Goal: Task Accomplishment & Management: Manage account settings

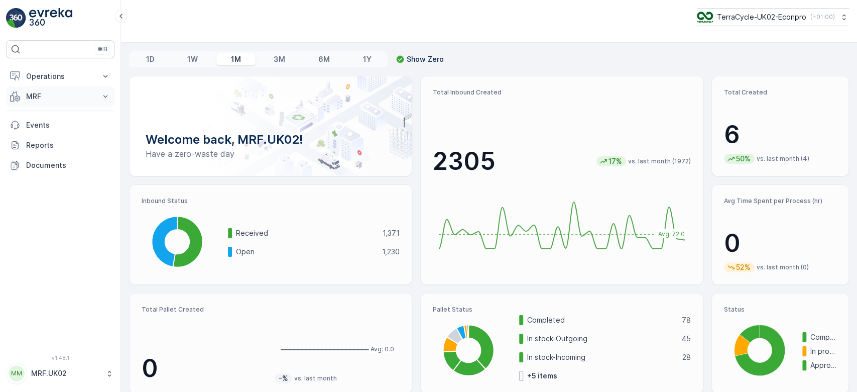
click at [45, 96] on p "MRF" at bounding box center [60, 96] width 68 height 10
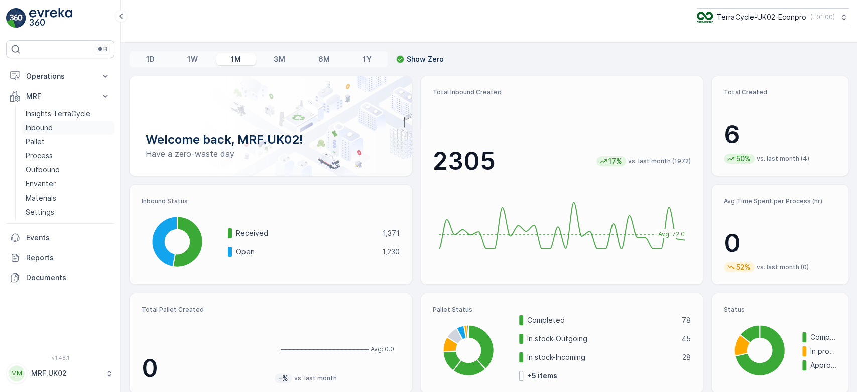
click at [55, 129] on link "Inbound" at bounding box center [68, 127] width 93 height 14
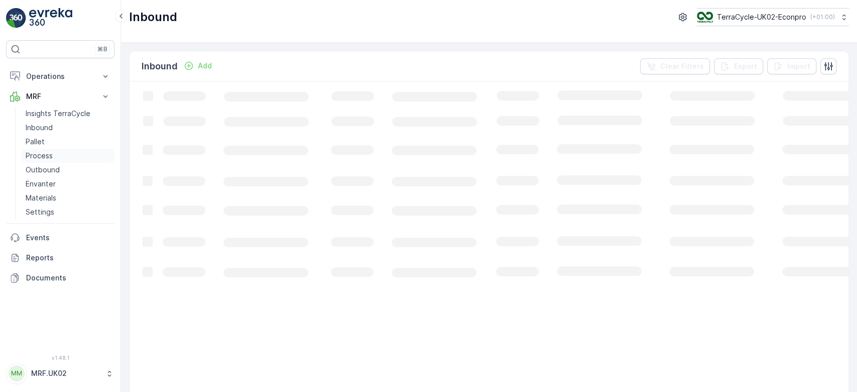
click at [55, 157] on link "Process" at bounding box center [68, 156] width 93 height 14
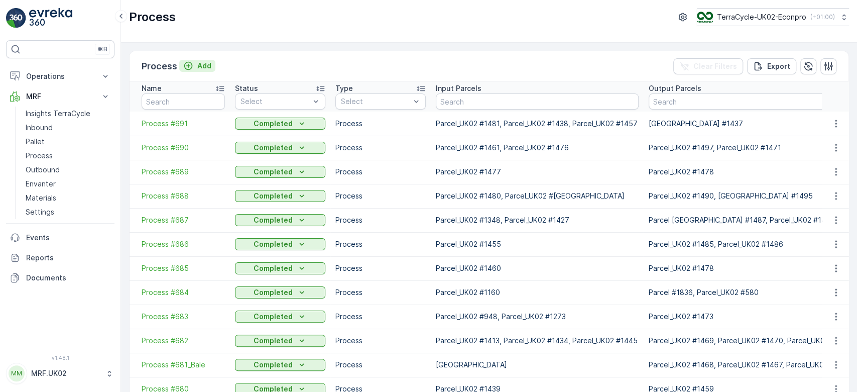
click at [206, 61] on p "Add" at bounding box center [204, 66] width 14 height 10
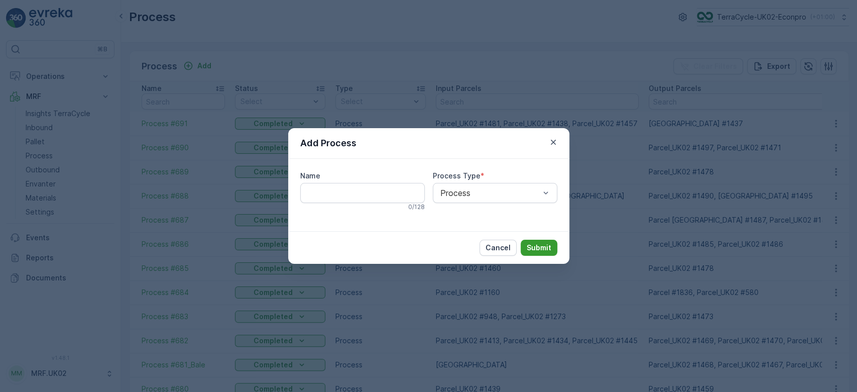
click at [539, 243] on p "Submit" at bounding box center [539, 247] width 25 height 10
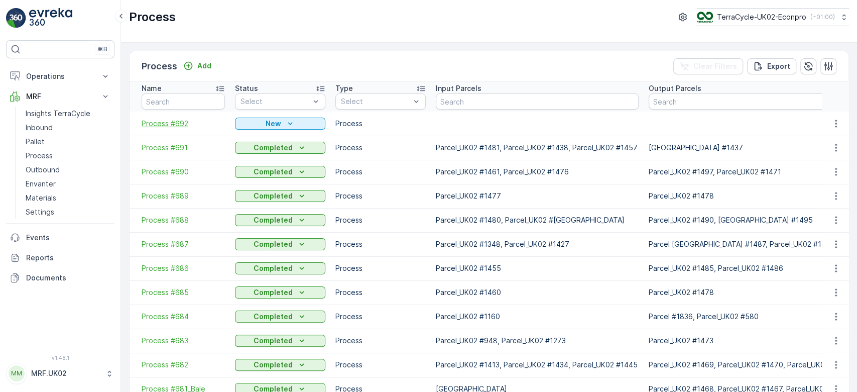
click at [178, 123] on span "Process #692" at bounding box center [183, 123] width 83 height 10
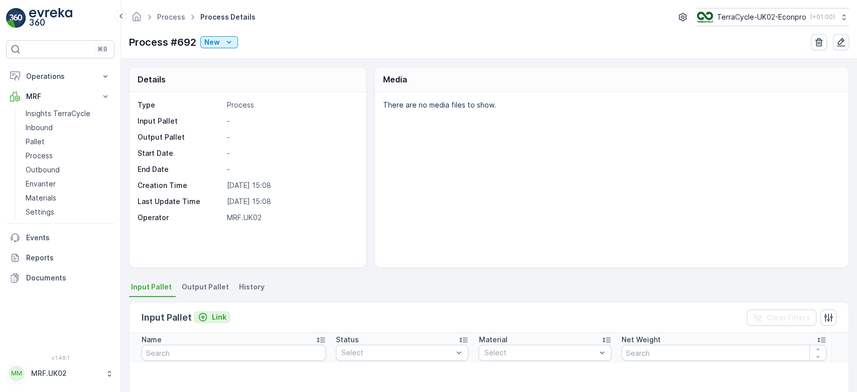
click at [212, 315] on p "Link" at bounding box center [219, 317] width 15 height 10
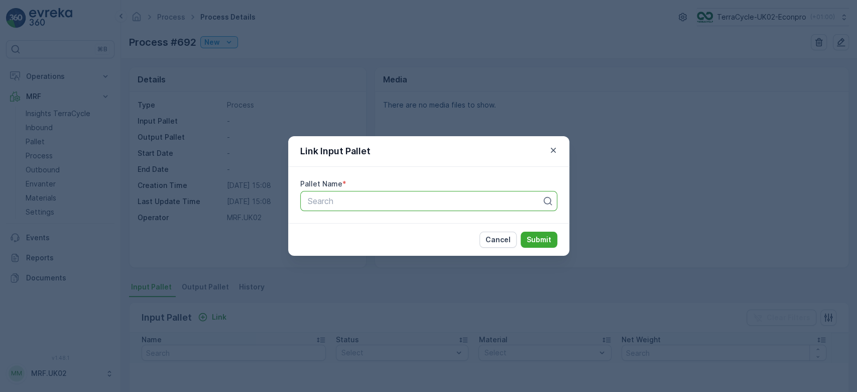
click at [336, 204] on div at bounding box center [425, 200] width 236 height 9
type input "1496"
click at [401, 241] on div "Parcel_UK02 #1496" at bounding box center [428, 242] width 245 height 9
click at [547, 239] on p "Submit" at bounding box center [539, 239] width 25 height 10
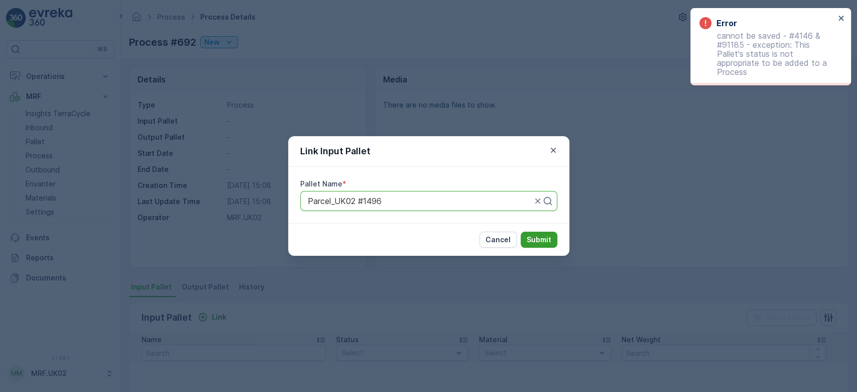
click at [534, 235] on p "Submit" at bounding box center [539, 239] width 25 height 10
click at [675, 177] on div "Link Input Pallet Pallet Name * Parcel_UK02 #1496 Cancel Submit" at bounding box center [428, 196] width 857 height 392
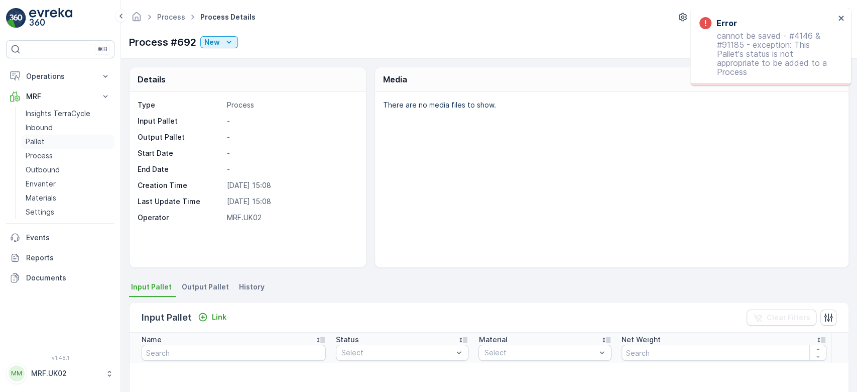
click at [43, 136] on link "Pallet" at bounding box center [68, 142] width 93 height 14
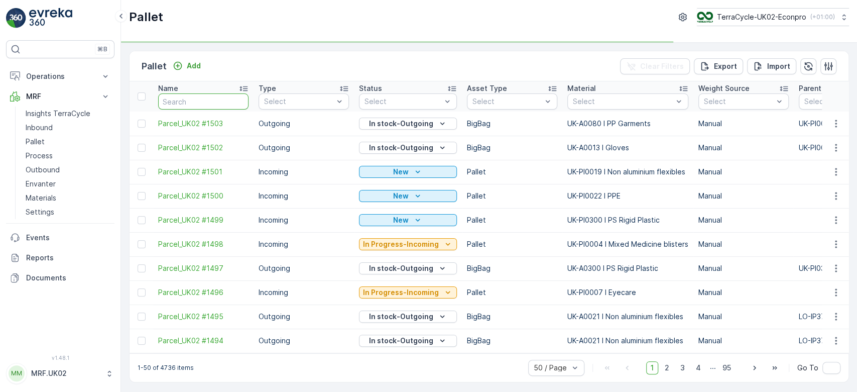
click at [181, 99] on input "text" at bounding box center [203, 101] width 90 height 16
type input "14"
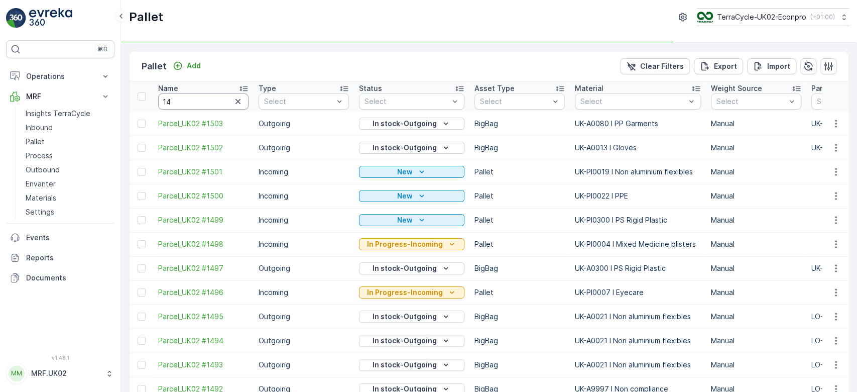
click at [181, 99] on input "14" at bounding box center [203, 101] width 90 height 16
type input "1496"
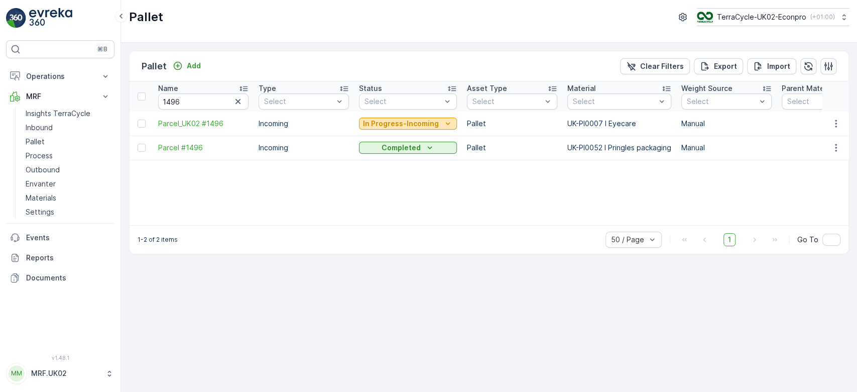
click at [432, 122] on p "In Progress-Incoming" at bounding box center [401, 123] width 76 height 10
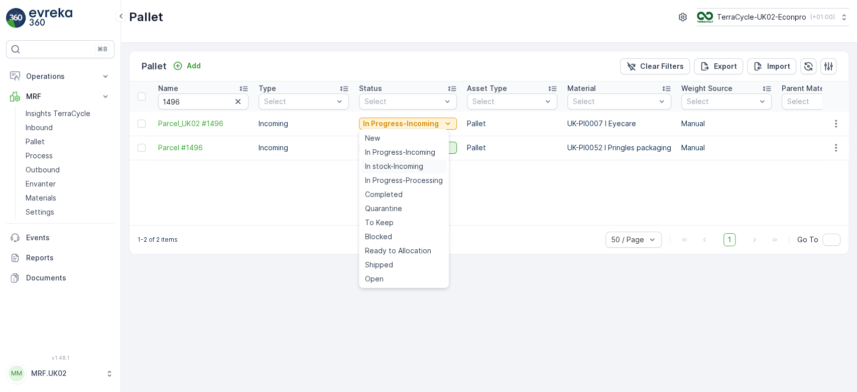
click at [411, 165] on span "In stock-Incoming" at bounding box center [394, 166] width 58 height 10
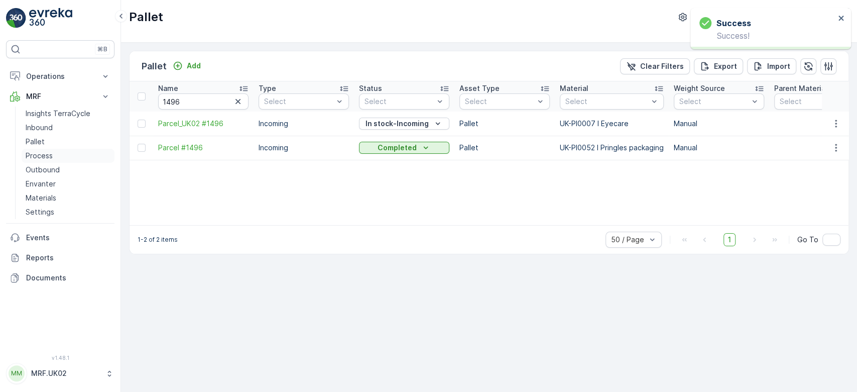
click at [52, 151] on link "Process" at bounding box center [68, 156] width 93 height 14
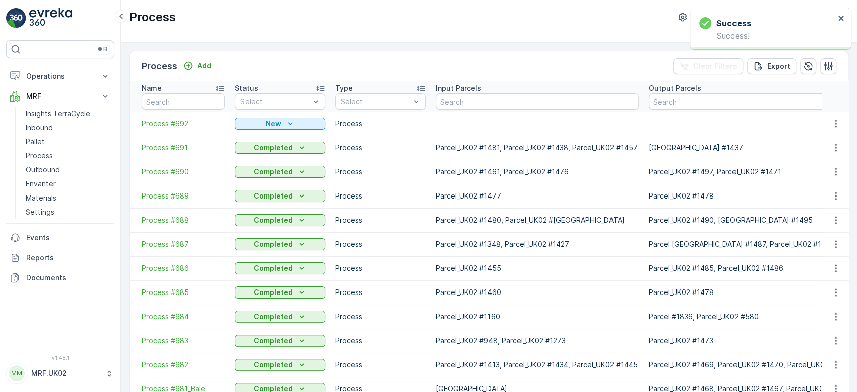
click at [177, 120] on span "Process #692" at bounding box center [183, 123] width 83 height 10
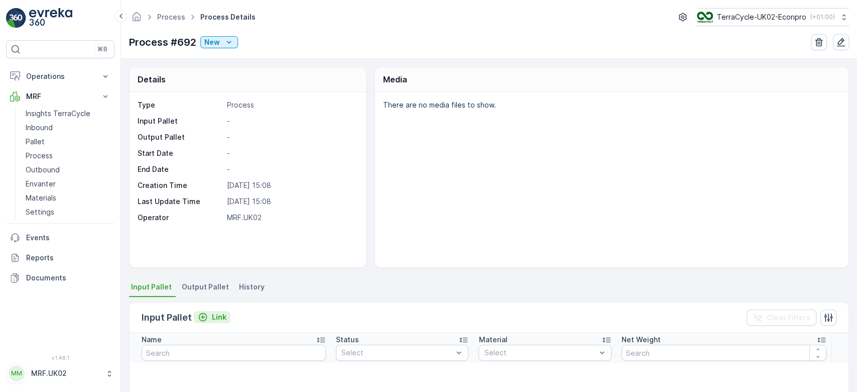
click at [213, 313] on p "Link" at bounding box center [219, 317] width 15 height 10
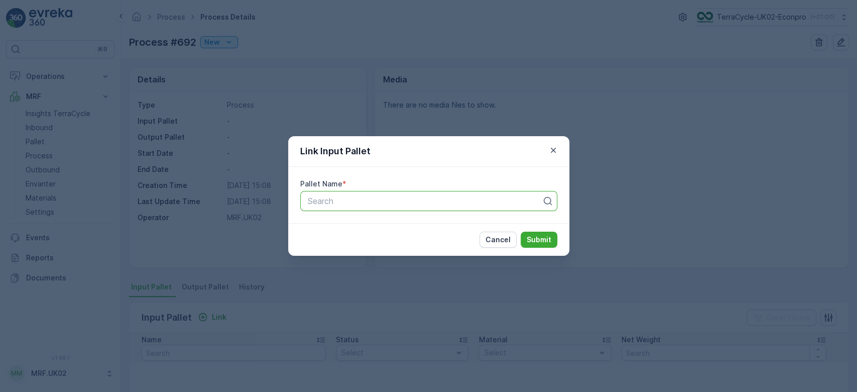
click at [381, 199] on div at bounding box center [425, 200] width 236 height 9
type input "1496"
click at [379, 246] on span "Parcel_UK02 #1496" at bounding box center [343, 242] width 74 height 9
click at [534, 242] on p "Submit" at bounding box center [539, 239] width 25 height 10
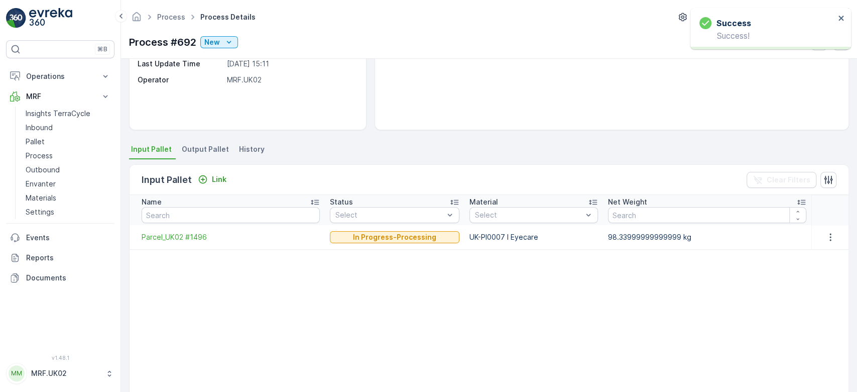
scroll to position [137, 0]
click at [40, 142] on p "Pallet" at bounding box center [35, 142] width 19 height 10
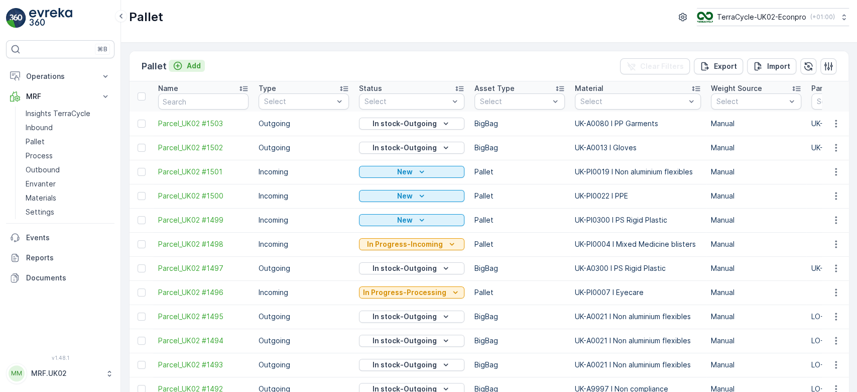
click at [187, 63] on p "Add" at bounding box center [194, 66] width 14 height 10
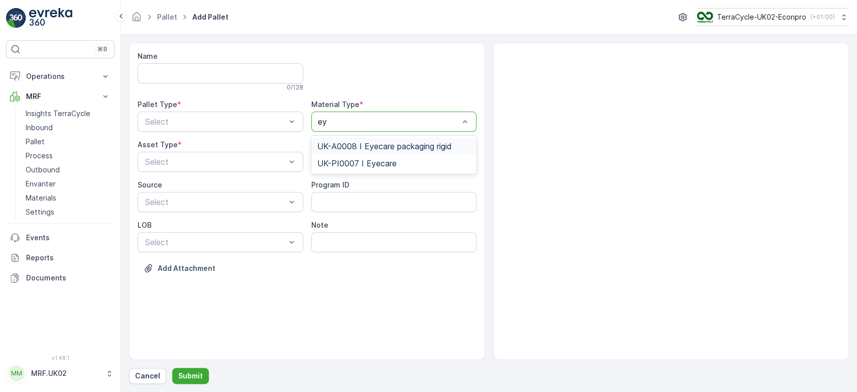
type input "eye"
click at [429, 145] on span "UK-A0008 I Eyecare packaging rigid" at bounding box center [384, 146] width 135 height 9
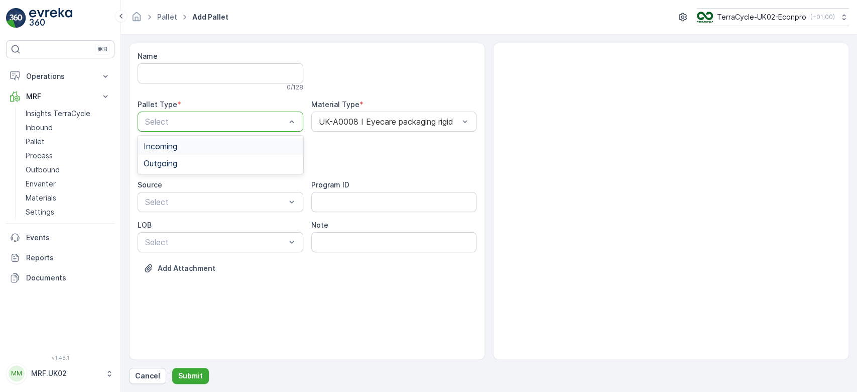
click at [181, 113] on div "Select" at bounding box center [221, 121] width 166 height 20
click at [167, 163] on span "Outgoing" at bounding box center [161, 163] width 34 height 9
click at [181, 164] on div at bounding box center [215, 161] width 143 height 9
click at [182, 233] on div "BigBag" at bounding box center [221, 237] width 154 height 9
click at [180, 376] on p "Submit" at bounding box center [190, 375] width 25 height 10
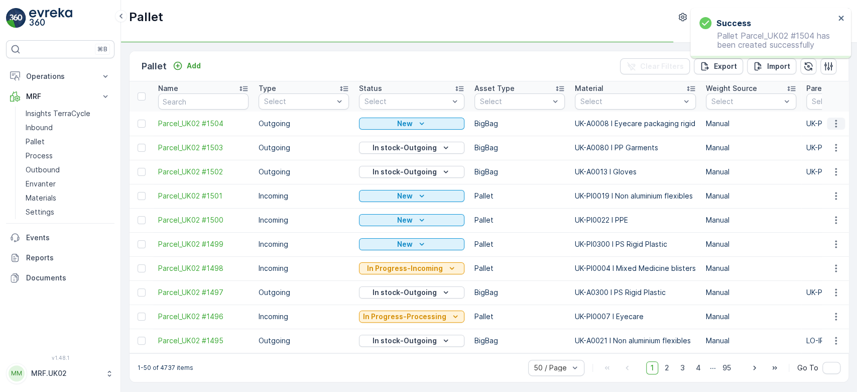
click at [831, 123] on icon "button" at bounding box center [836, 123] width 10 height 10
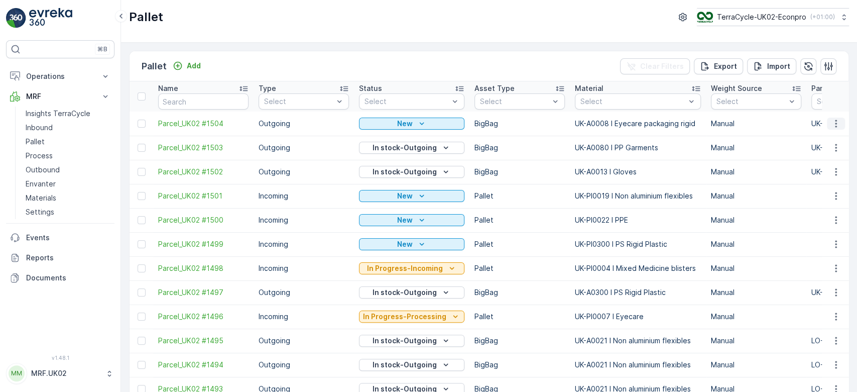
click at [831, 122] on icon "button" at bounding box center [836, 123] width 10 height 10
click at [807, 192] on span "Print QR" at bounding box center [809, 194] width 28 height 10
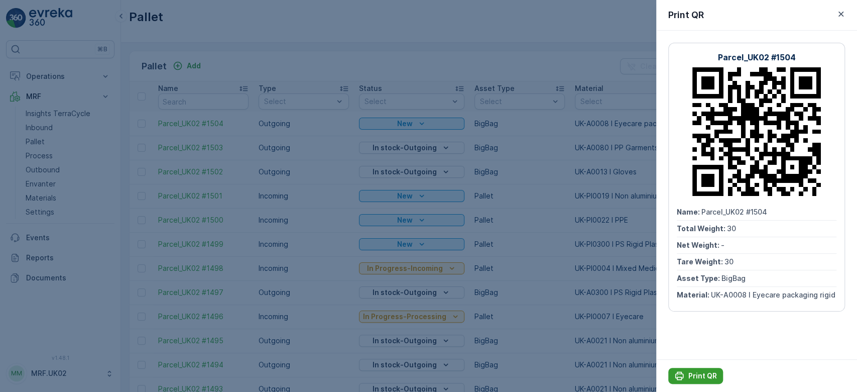
click at [700, 374] on p "Print QR" at bounding box center [702, 375] width 29 height 10
click at [50, 159] on div at bounding box center [428, 196] width 857 height 392
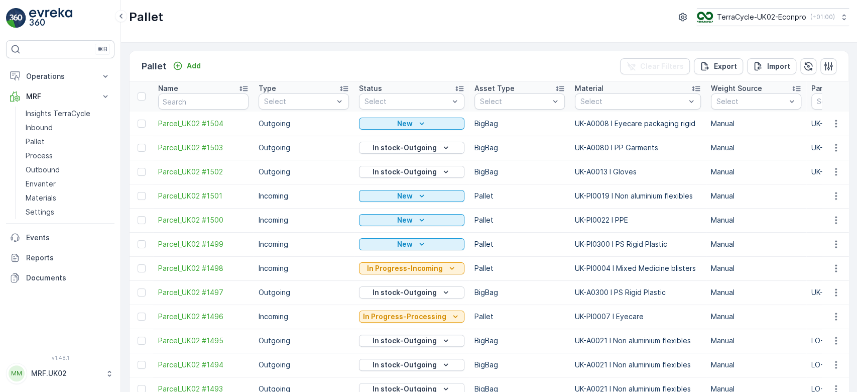
click at [50, 159] on p "Process" at bounding box center [39, 156] width 27 height 10
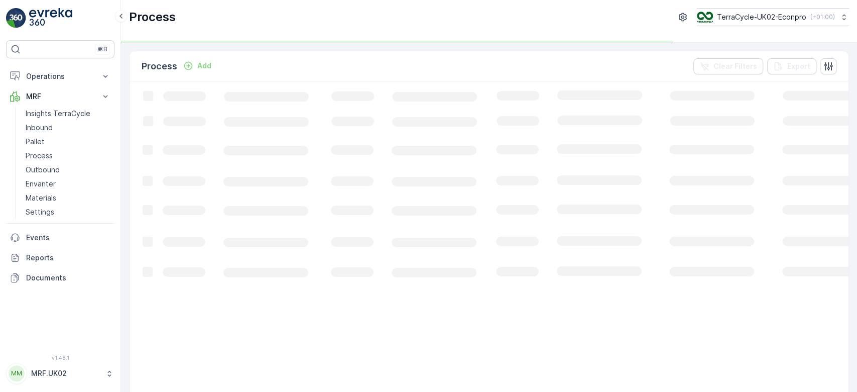
click at [50, 159] on p "Process" at bounding box center [39, 156] width 27 height 10
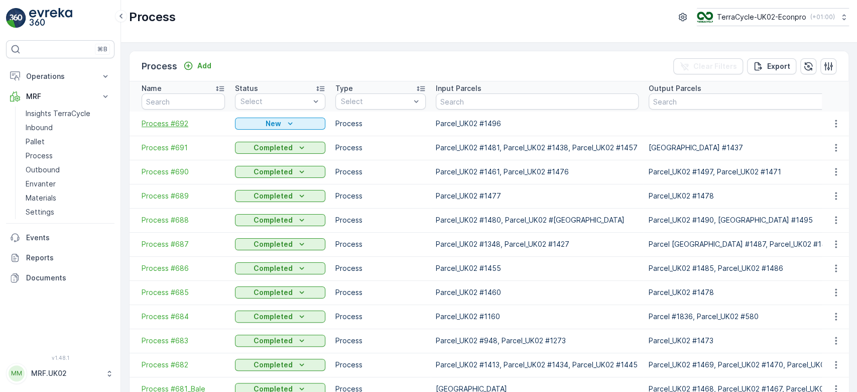
click at [178, 121] on span "Process #692" at bounding box center [183, 123] width 83 height 10
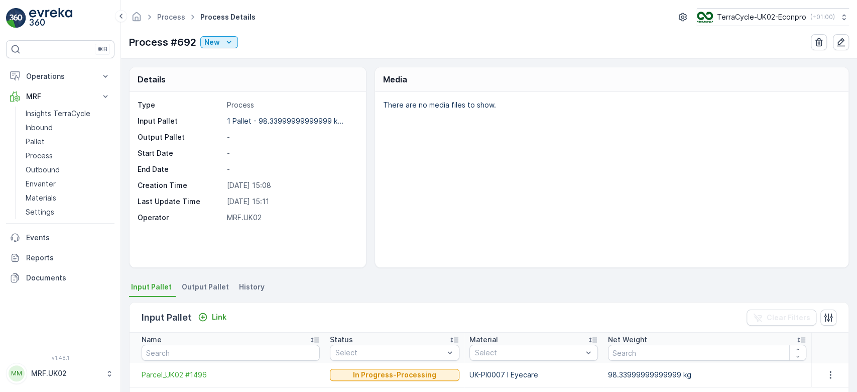
click at [201, 285] on span "Output Pallet" at bounding box center [205, 287] width 47 height 10
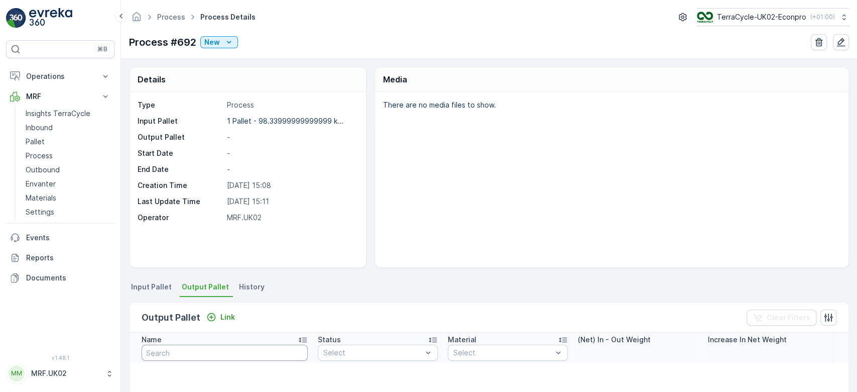
click at [206, 352] on input "text" at bounding box center [225, 352] width 166 height 16
type input "1504"
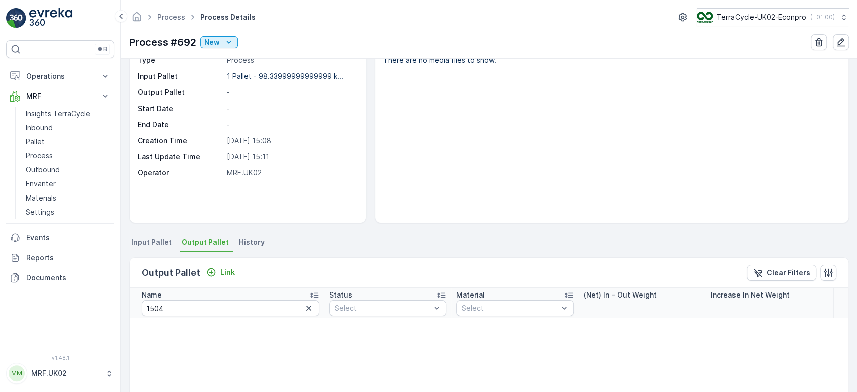
scroll to position [88, 0]
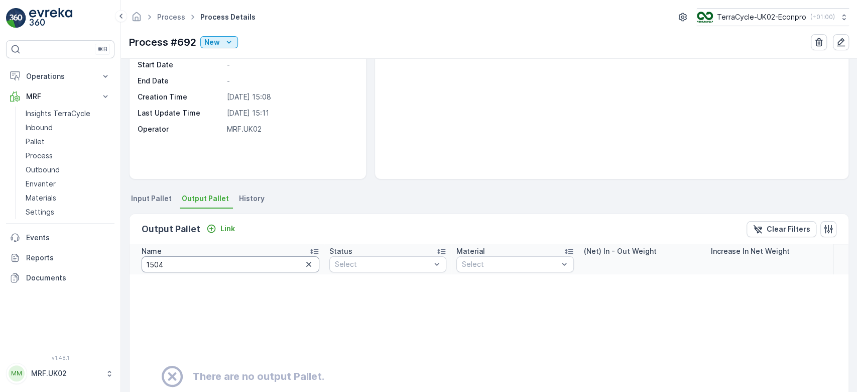
click at [252, 265] on input "1504" at bounding box center [231, 264] width 178 height 16
click at [252, 264] on input "1504" at bounding box center [231, 264] width 178 height 16
type input "1"
click at [223, 224] on p "Link" at bounding box center [227, 228] width 15 height 10
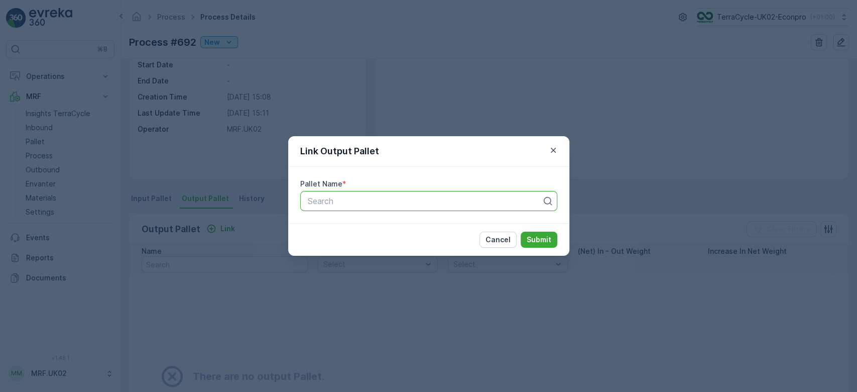
click at [382, 201] on div at bounding box center [425, 200] width 236 height 9
type input "1504"
click at [371, 226] on span "Parcel_UK02 #1504" at bounding box center [343, 225] width 74 height 9
click at [535, 236] on p "Submit" at bounding box center [539, 239] width 25 height 10
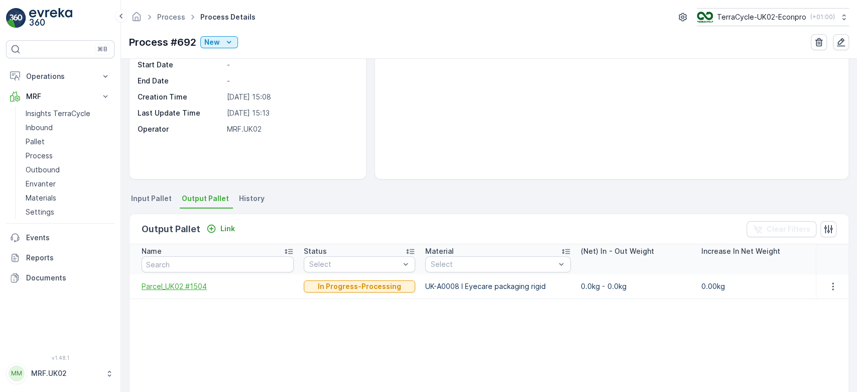
click at [184, 286] on span "Parcel_UK02 #1504" at bounding box center [218, 286] width 152 height 10
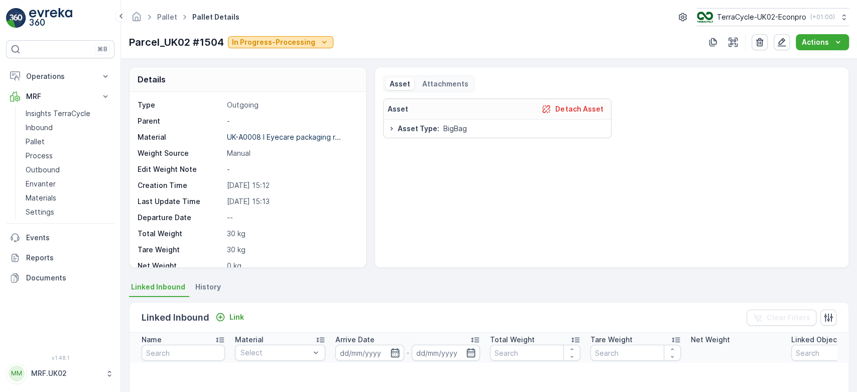
click at [299, 43] on p "In Progress-Processing" at bounding box center [273, 42] width 83 height 10
click at [380, 24] on div "Pallet Pallet Details TerraCycle-UK02-Econpro ( +01:00 )" at bounding box center [489, 17] width 720 height 18
click at [80, 126] on link "Inbound" at bounding box center [68, 127] width 93 height 14
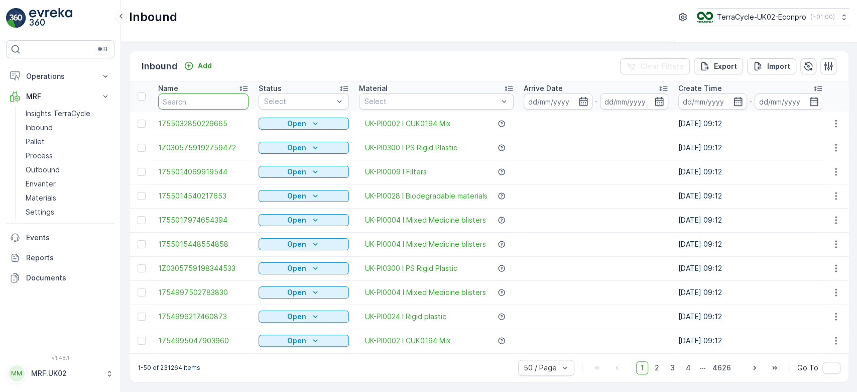
click at [168, 99] on input "text" at bounding box center [203, 101] width 90 height 16
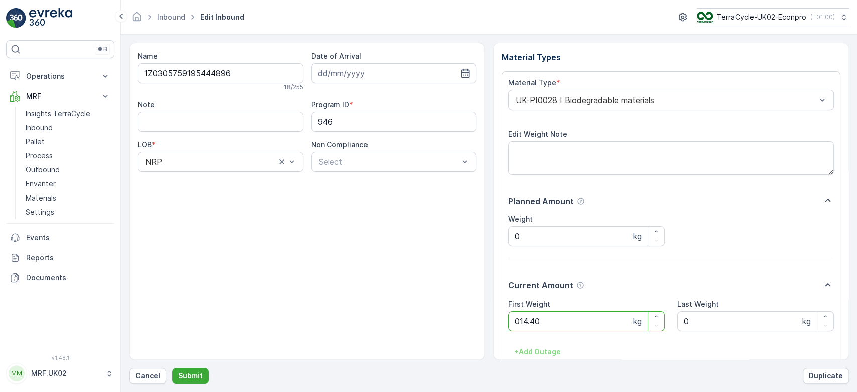
click at [172, 367] on button "Submit" at bounding box center [190, 375] width 37 height 16
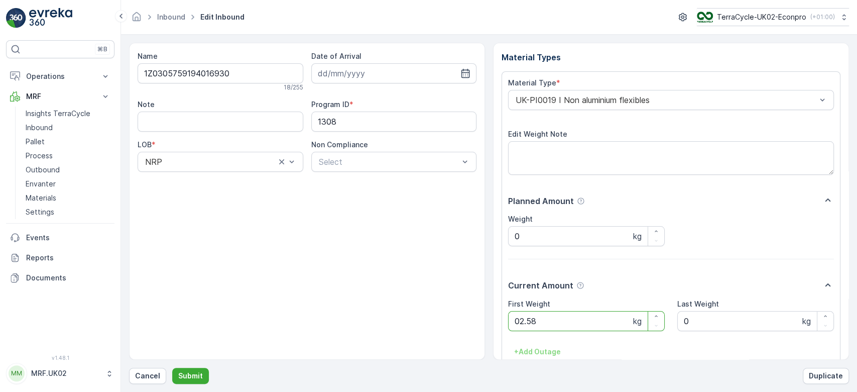
click at [172, 367] on button "Submit" at bounding box center [190, 375] width 37 height 16
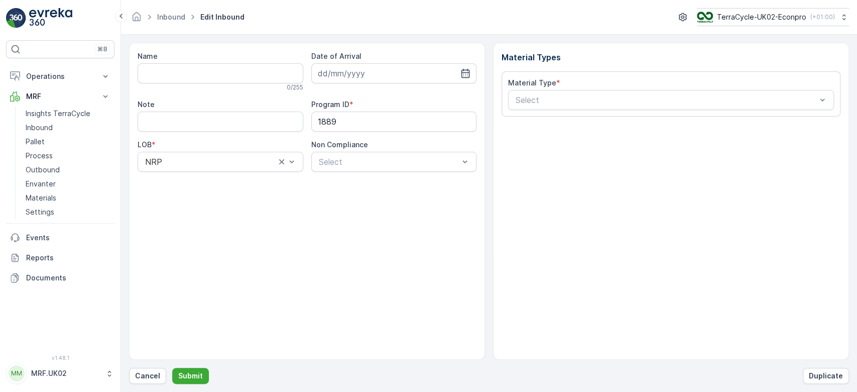
type input "1Z0305759197911207"
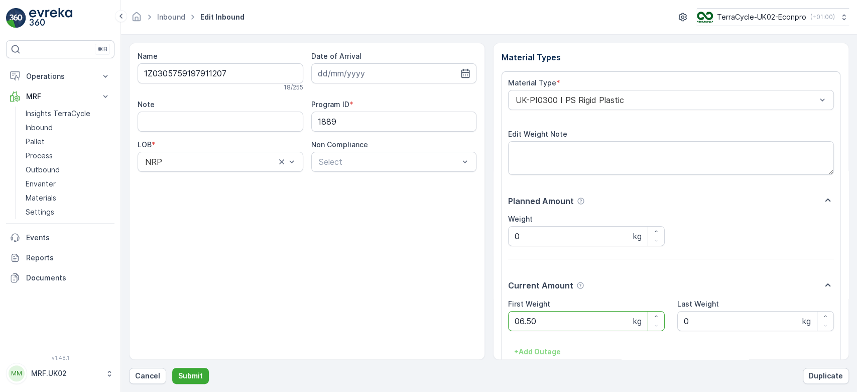
click at [172, 367] on button "Submit" at bounding box center [190, 375] width 37 height 16
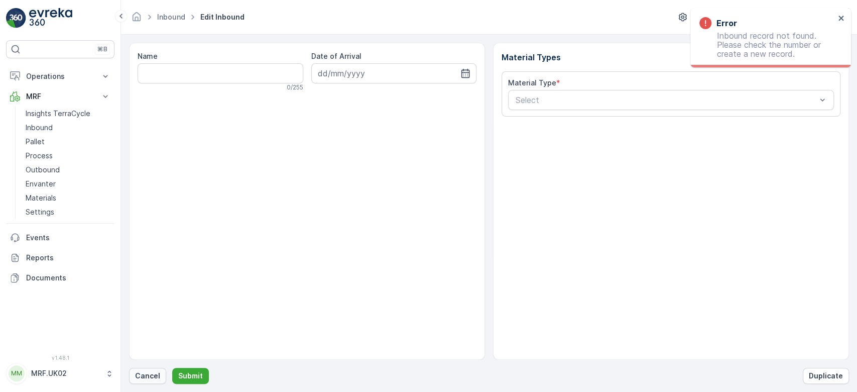
click at [148, 372] on p "Cancel" at bounding box center [147, 375] width 25 height 10
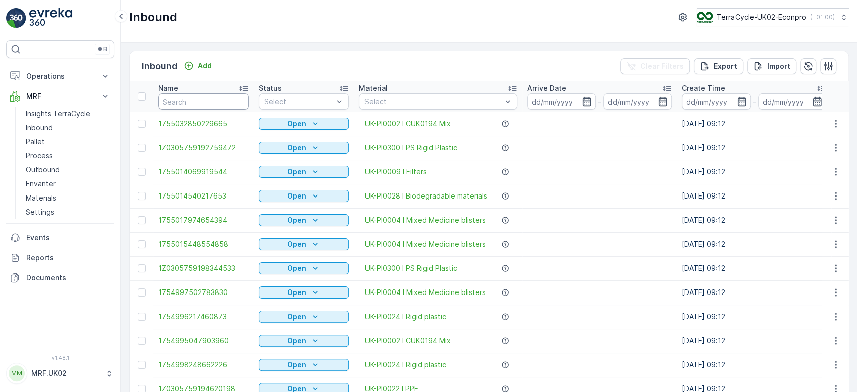
click at [201, 96] on input "text" at bounding box center [203, 101] width 90 height 16
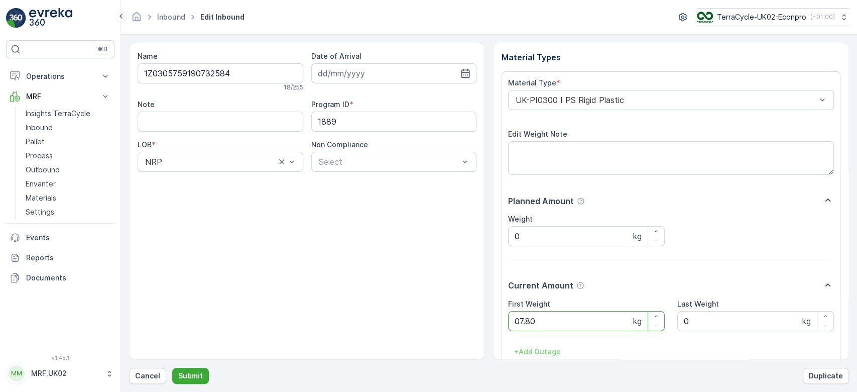
click at [172, 367] on button "Submit" at bounding box center [190, 375] width 37 height 16
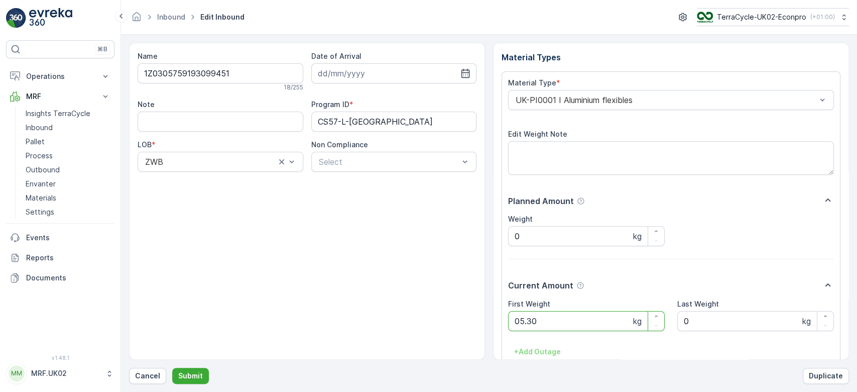
click at [172, 367] on button "Submit" at bounding box center [190, 375] width 37 height 16
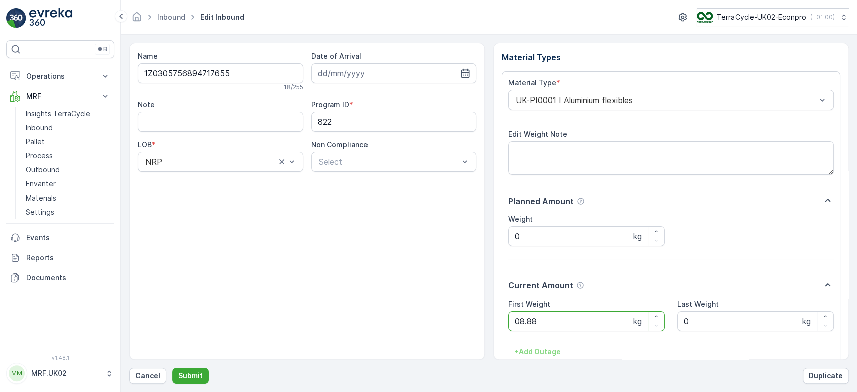
click at [172, 367] on button "Submit" at bounding box center [190, 375] width 37 height 16
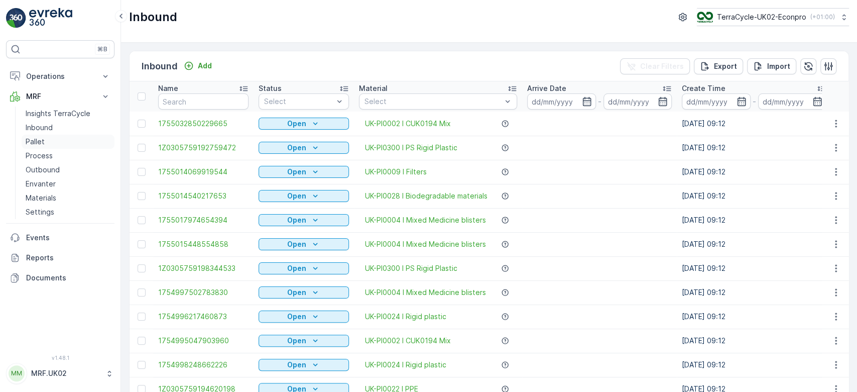
click at [44, 137] on link "Pallet" at bounding box center [68, 142] width 93 height 14
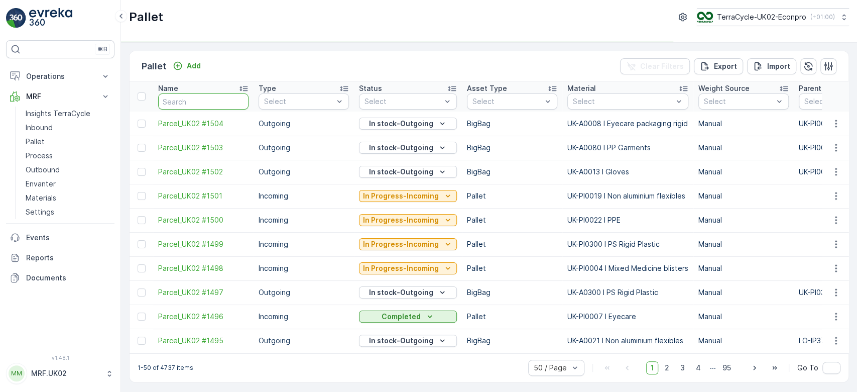
click at [184, 102] on input "text" at bounding box center [203, 101] width 90 height 16
type input "1"
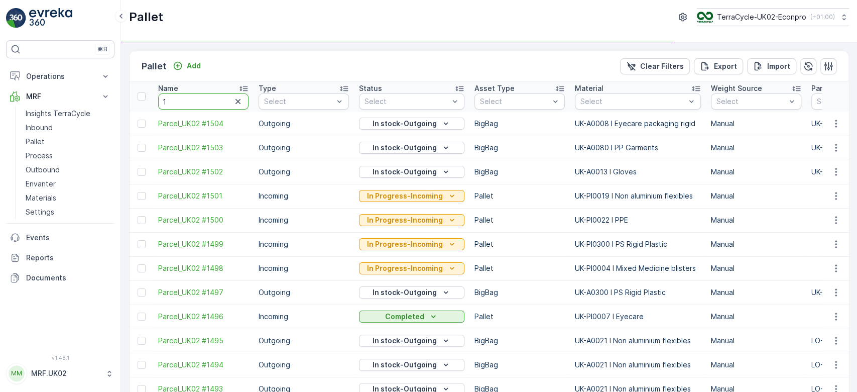
click at [184, 102] on input "1" at bounding box center [203, 101] width 90 height 16
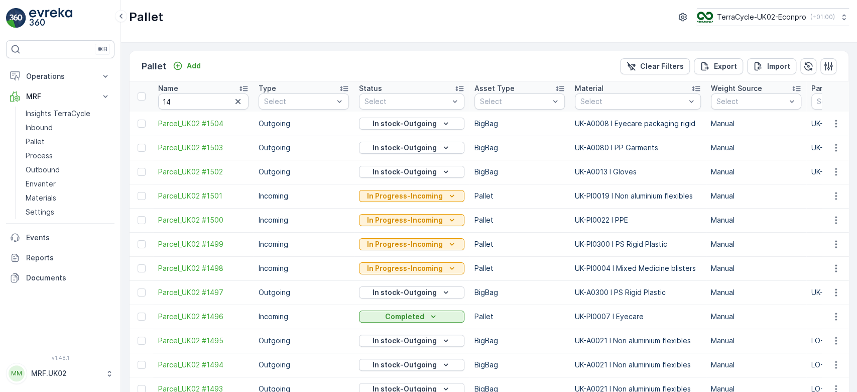
type input "1"
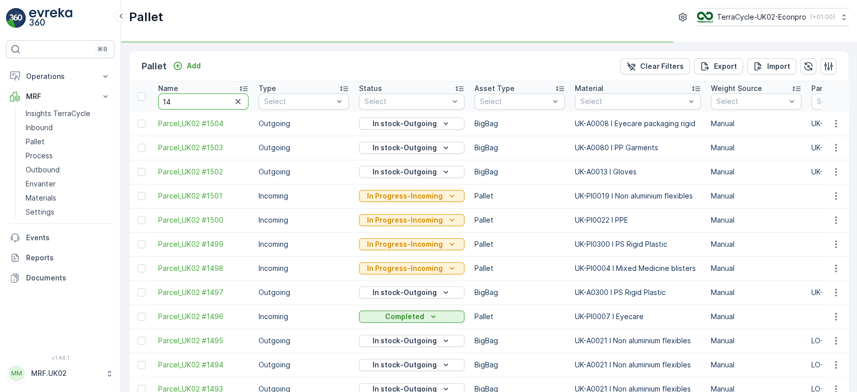
click at [184, 102] on input "14" at bounding box center [203, 101] width 90 height 16
type input "1496"
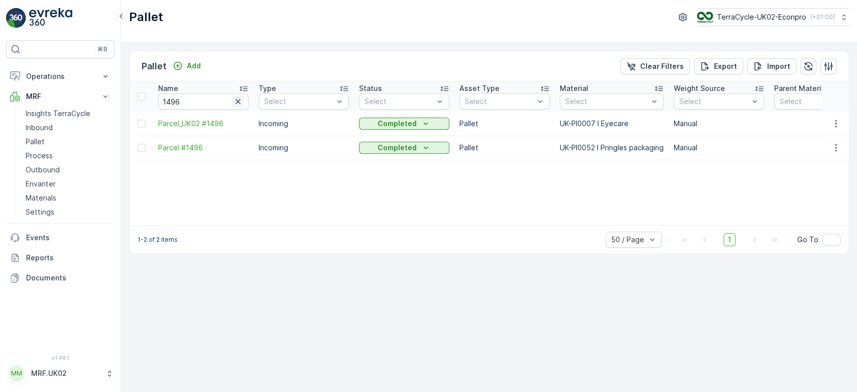
click at [233, 100] on icon "button" at bounding box center [238, 101] width 10 height 10
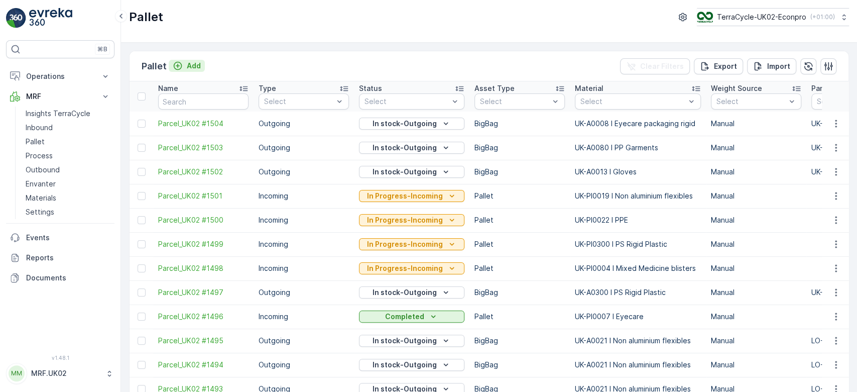
click at [192, 69] on p "Add" at bounding box center [194, 66] width 14 height 10
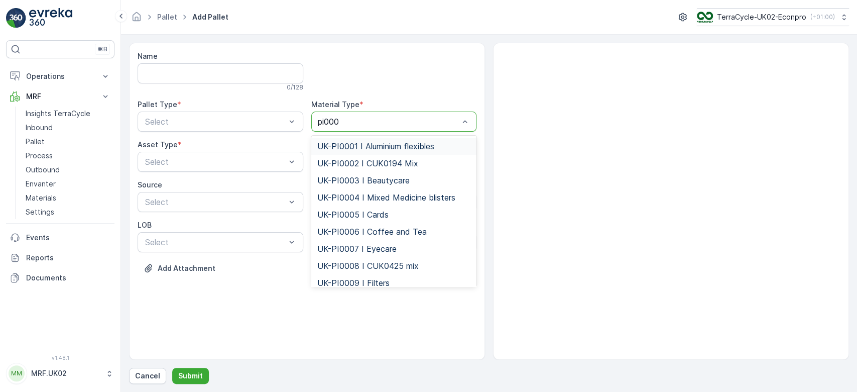
type input "pi0007"
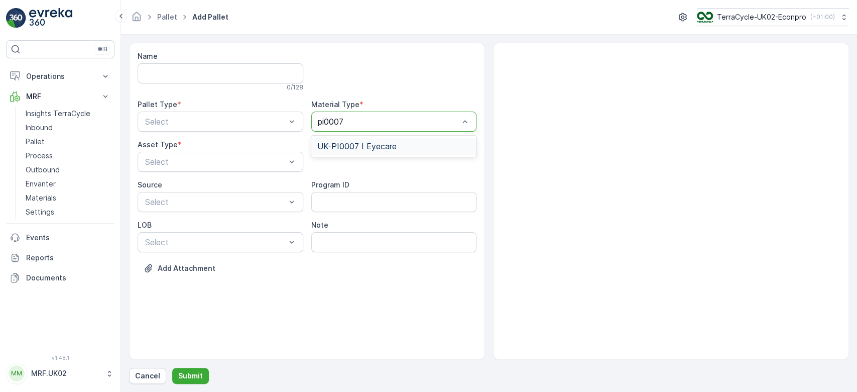
click at [390, 142] on span "UK-PI0007 I Eyecare" at bounding box center [356, 146] width 79 height 9
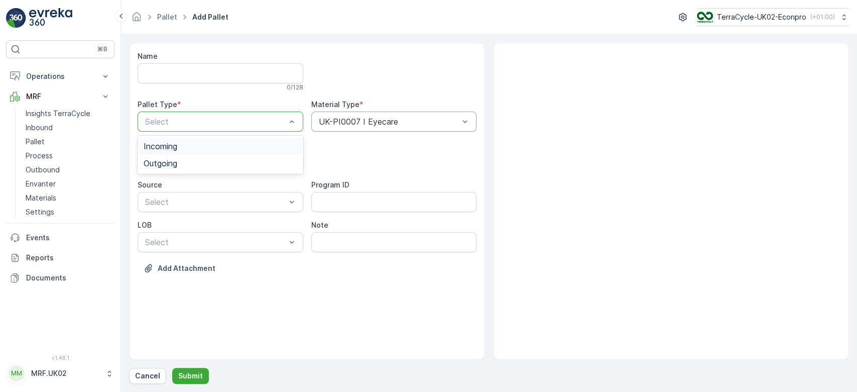
click at [208, 142] on div "Incoming" at bounding box center [221, 146] width 154 height 9
click at [198, 163] on div at bounding box center [215, 161] width 143 height 9
click at [170, 208] on div "Pallet" at bounding box center [221, 203] width 166 height 17
click at [185, 370] on p "Submit" at bounding box center [190, 375] width 25 height 10
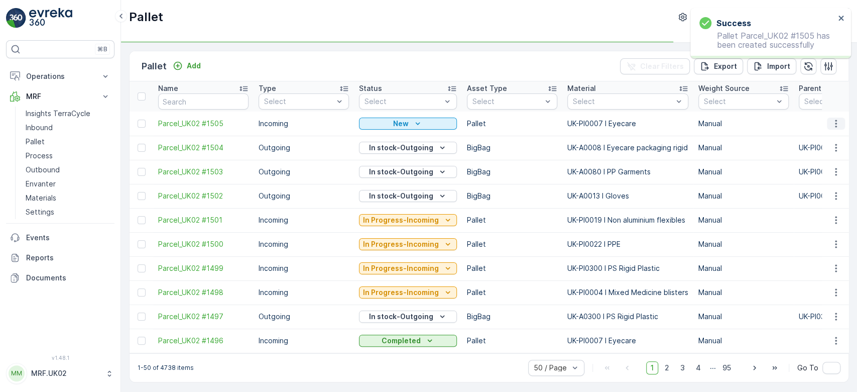
click at [835, 125] on icon "button" at bounding box center [836, 123] width 10 height 10
click at [808, 192] on span "Print QR" at bounding box center [809, 194] width 28 height 10
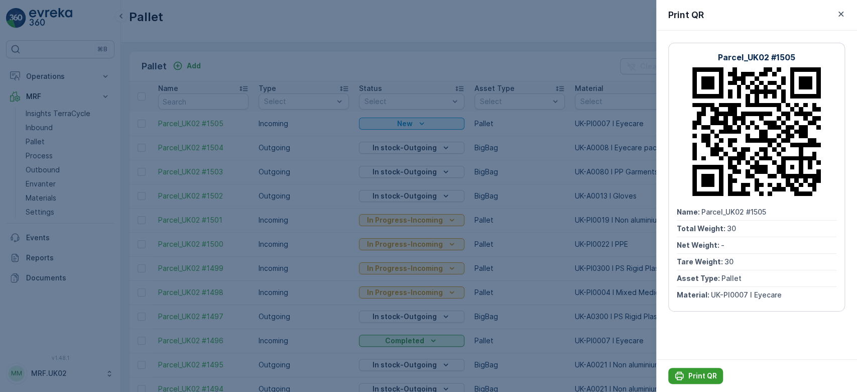
click at [699, 372] on p "Print QR" at bounding box center [702, 375] width 29 height 10
click at [48, 129] on div at bounding box center [428, 196] width 857 height 392
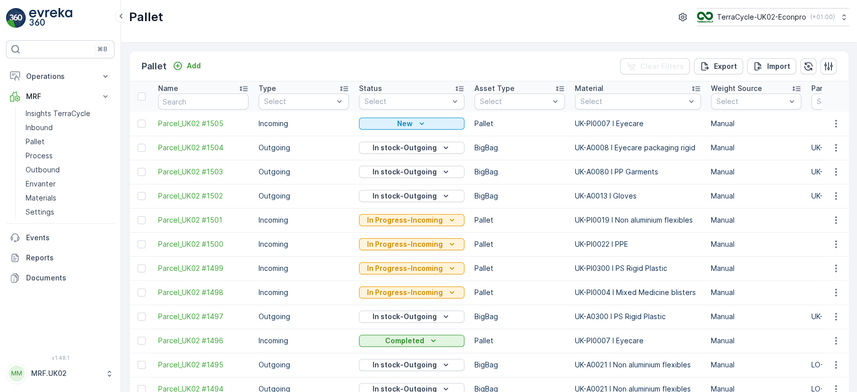
click at [48, 129] on p "Inbound" at bounding box center [39, 127] width 27 height 10
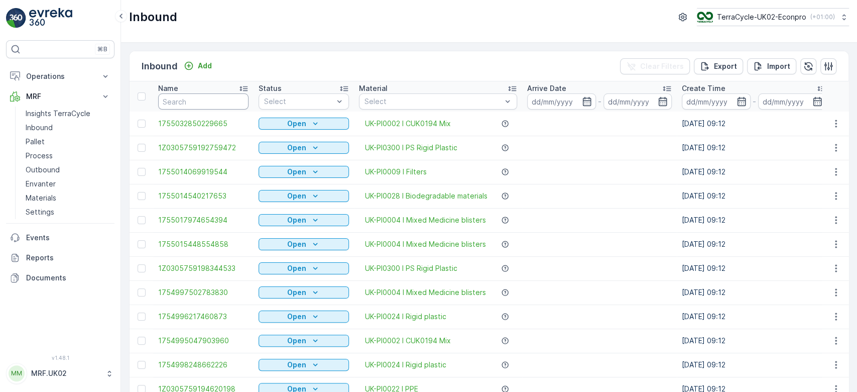
click at [190, 104] on input "text" at bounding box center [203, 101] width 90 height 16
click at [41, 142] on p "Pallet" at bounding box center [35, 142] width 19 height 10
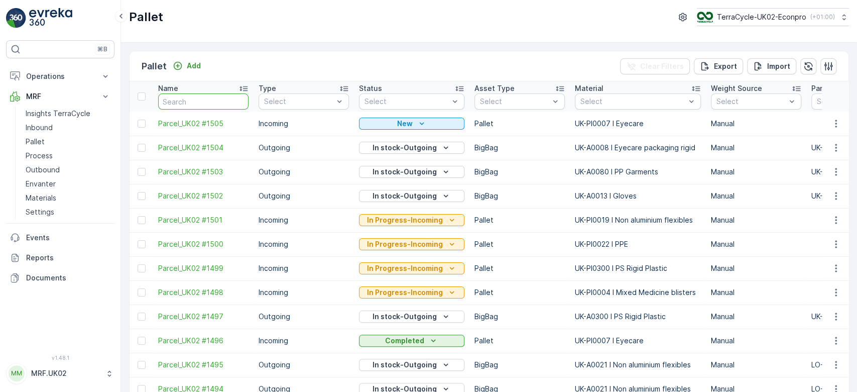
click at [205, 96] on input "text" at bounding box center [203, 101] width 90 height 16
type input "1482"
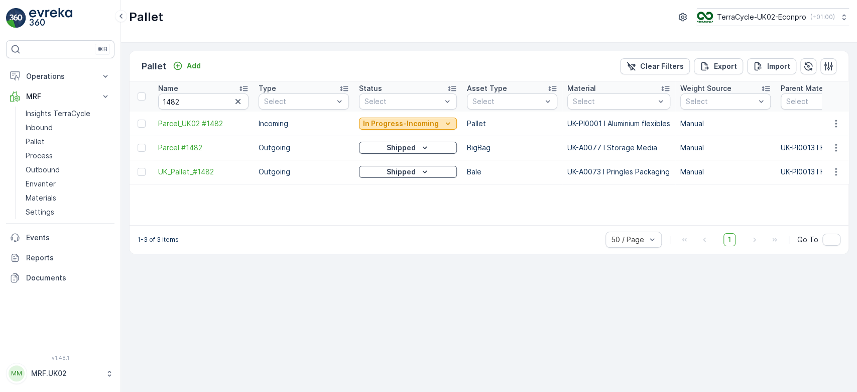
click at [369, 124] on p "In Progress-Incoming" at bounding box center [401, 123] width 76 height 10
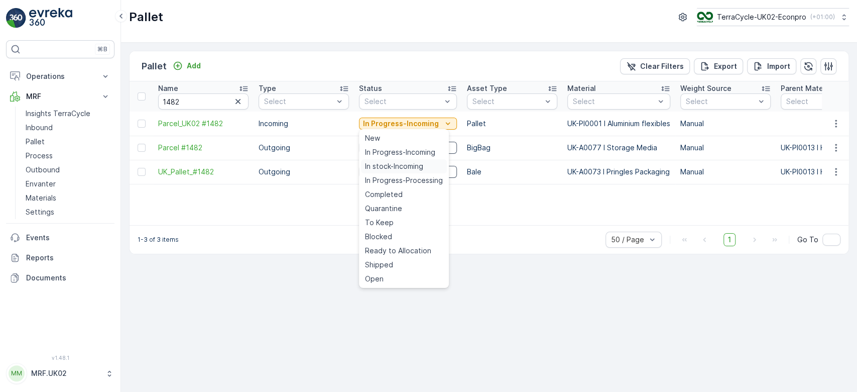
click at [416, 164] on span "In stock-Incoming" at bounding box center [394, 166] width 58 height 10
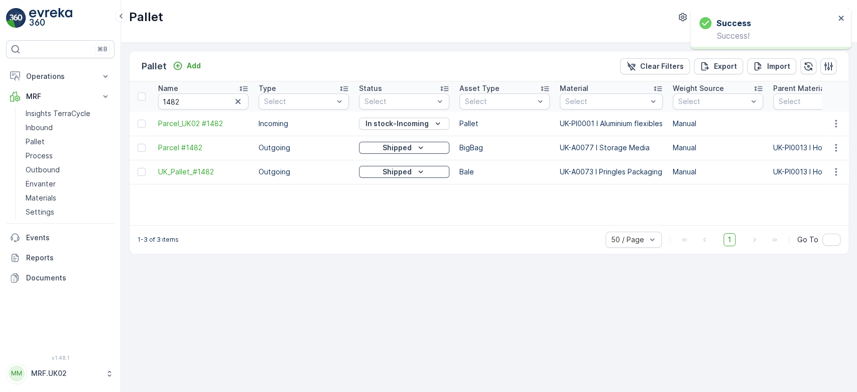
click at [192, 58] on div "Pallet Add Clear Filters Export Import" at bounding box center [489, 66] width 719 height 30
click at [192, 67] on p "Add" at bounding box center [194, 66] width 14 height 10
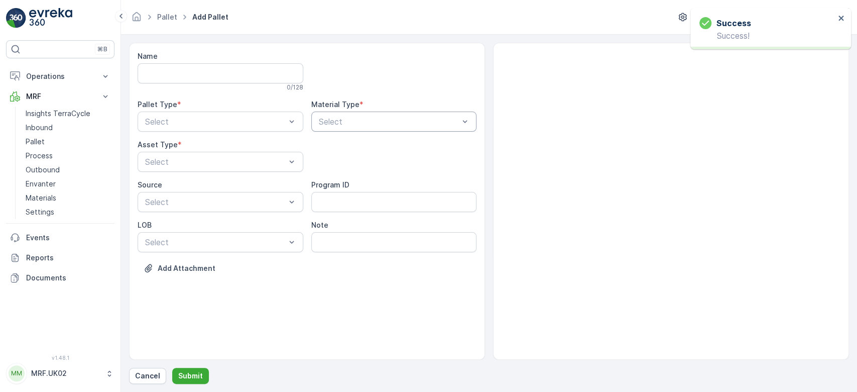
click at [434, 120] on div at bounding box center [389, 121] width 143 height 9
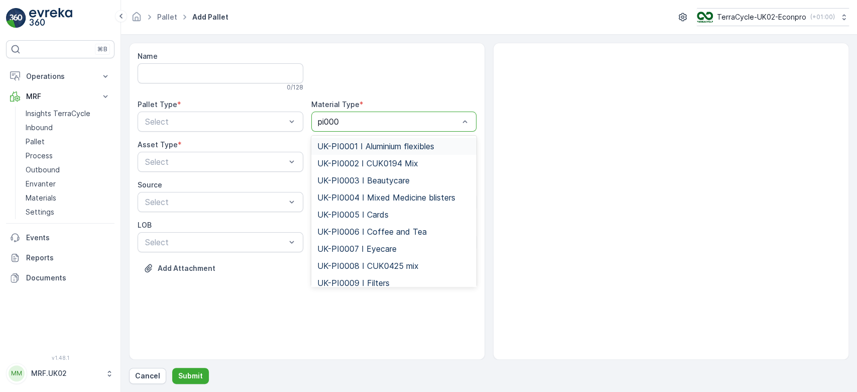
type input "pi0001"
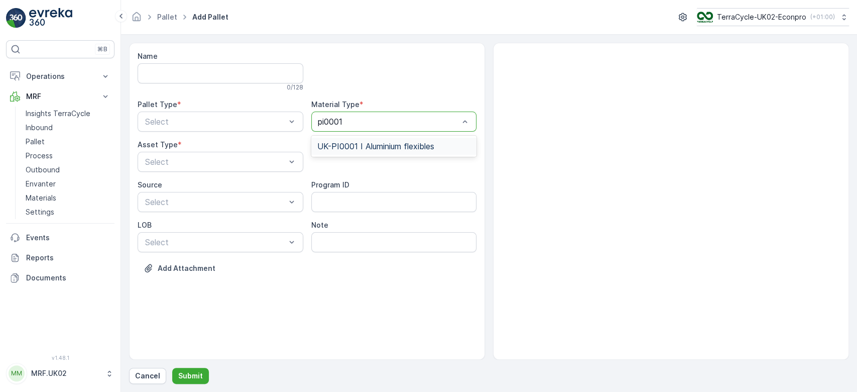
click at [424, 147] on span "UK-PI0001 I Aluminium flexibles" at bounding box center [375, 146] width 117 height 9
click at [265, 132] on div "Name 0 / 128 Pallet Type * Select Material Type * UK-PI0001 I Aluminium flexibl…" at bounding box center [307, 169] width 339 height 237
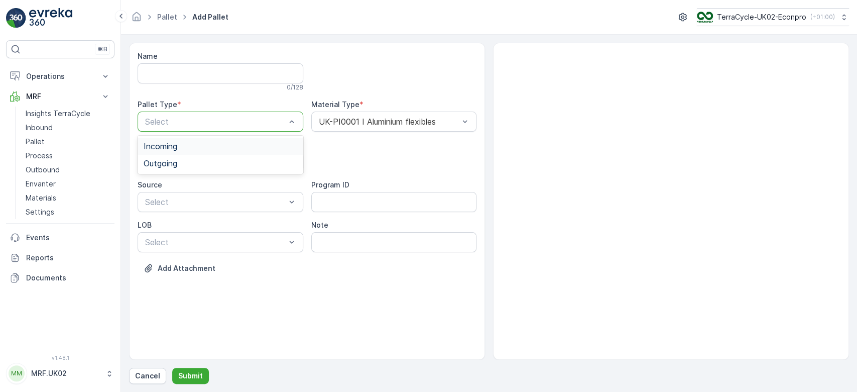
click at [262, 123] on div at bounding box center [215, 121] width 143 height 9
click at [255, 146] on div "Incoming" at bounding box center [221, 146] width 154 height 9
click at [240, 165] on div at bounding box center [215, 161] width 143 height 9
click at [208, 206] on div "Pallet" at bounding box center [221, 203] width 154 height 9
click at [193, 378] on p "Submit" at bounding box center [190, 375] width 25 height 10
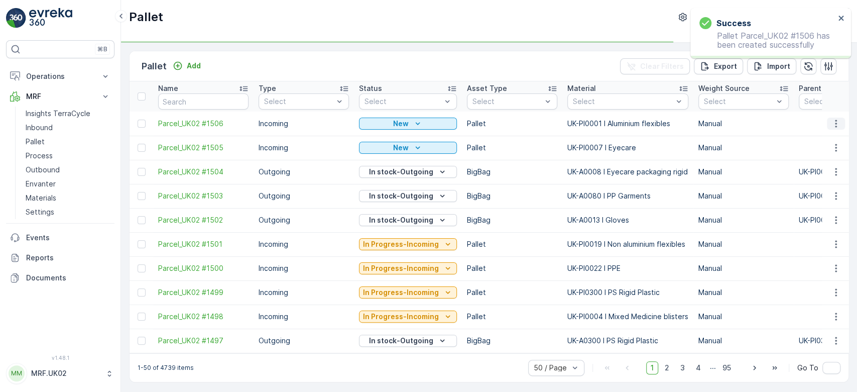
click at [834, 120] on icon "button" at bounding box center [836, 123] width 10 height 10
click at [811, 194] on span "Print QR" at bounding box center [809, 194] width 28 height 10
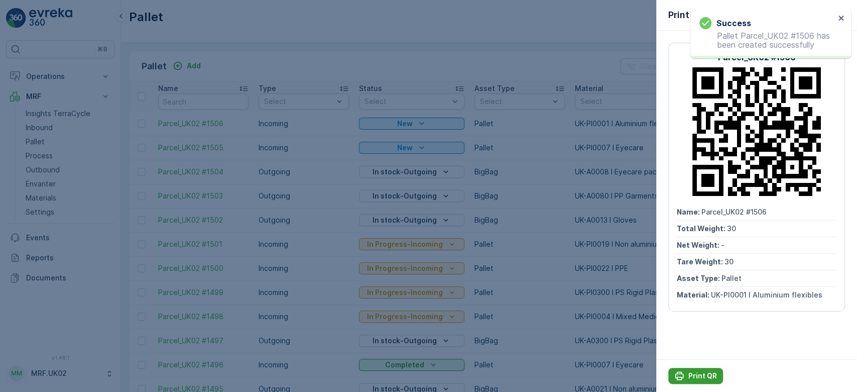
click at [696, 371] on p "Print QR" at bounding box center [702, 375] width 29 height 10
click at [68, 127] on div at bounding box center [428, 196] width 857 height 392
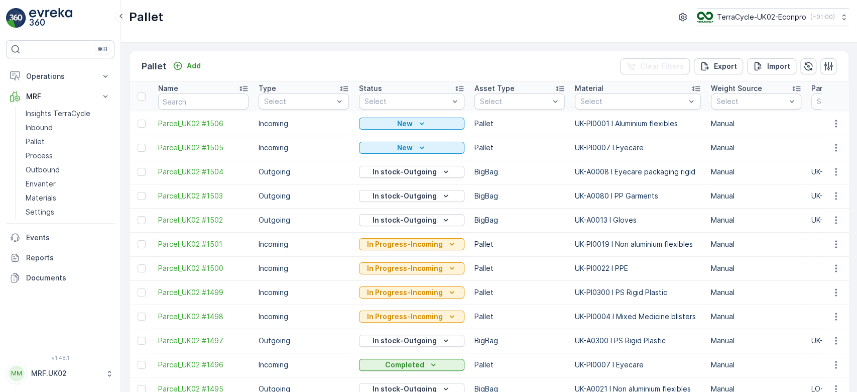
click at [68, 127] on link "Inbound" at bounding box center [68, 127] width 93 height 14
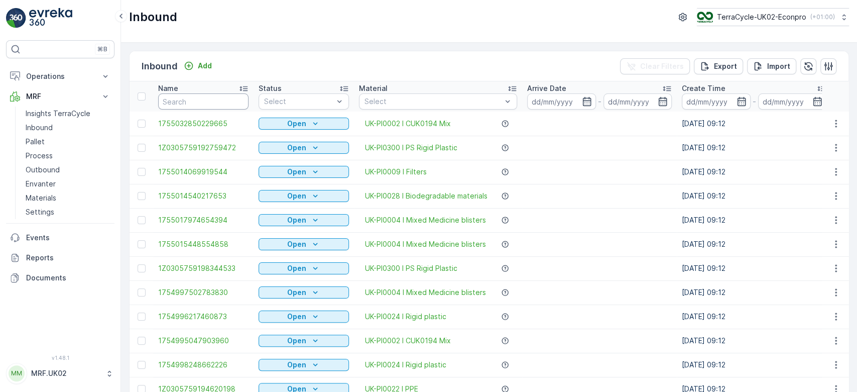
click at [187, 104] on input "text" at bounding box center [203, 101] width 90 height 16
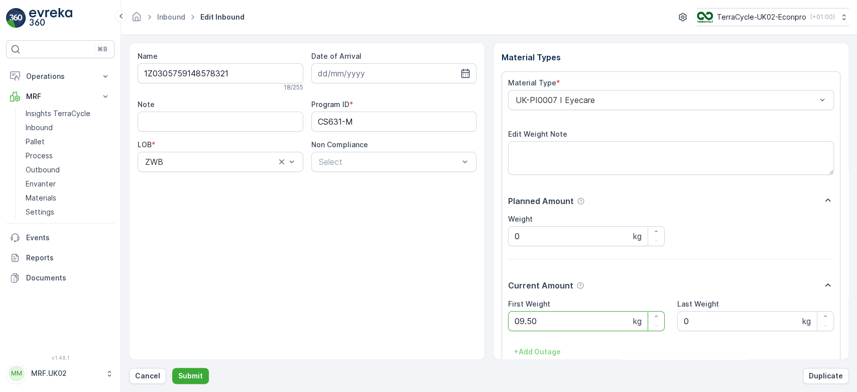
click at [172, 367] on button "Submit" at bounding box center [190, 375] width 37 height 16
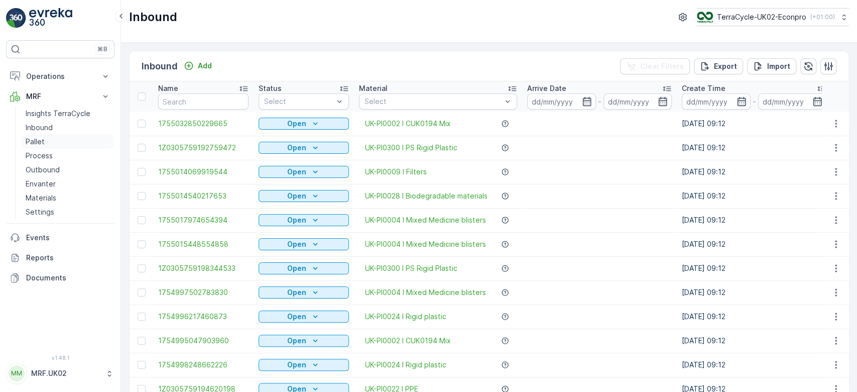
click at [44, 136] on link "Pallet" at bounding box center [68, 142] width 93 height 14
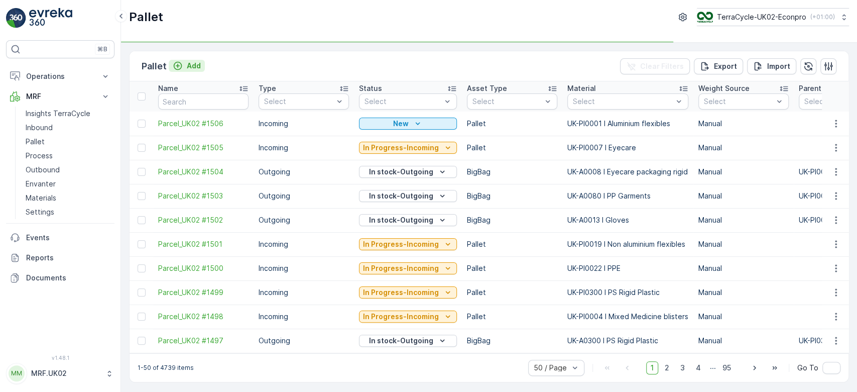
click at [194, 61] on p "Add" at bounding box center [194, 66] width 14 height 10
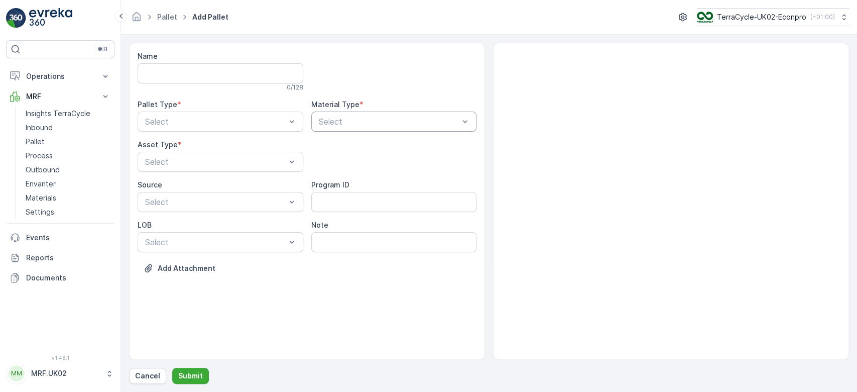
click at [417, 122] on div at bounding box center [389, 121] width 143 height 9
type input "blister"
click at [410, 145] on span "UK-PI0004 I Mixed Medicine blisters" at bounding box center [386, 146] width 138 height 9
click at [257, 110] on div "Pallet Type * Select" at bounding box center [221, 115] width 166 height 32
click at [259, 123] on div at bounding box center [215, 121] width 143 height 9
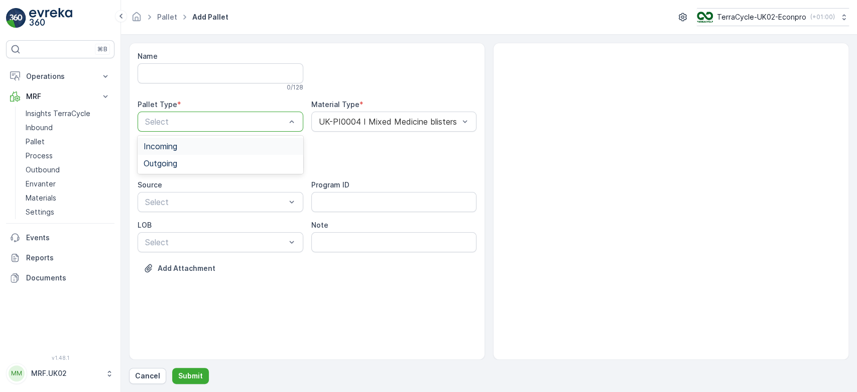
click at [250, 146] on div "Incoming" at bounding box center [221, 146] width 154 height 9
click at [245, 170] on div "Select" at bounding box center [221, 162] width 166 height 20
click at [241, 203] on div "Pallet" at bounding box center [221, 203] width 154 height 9
click at [191, 381] on button "Submit" at bounding box center [190, 375] width 37 height 16
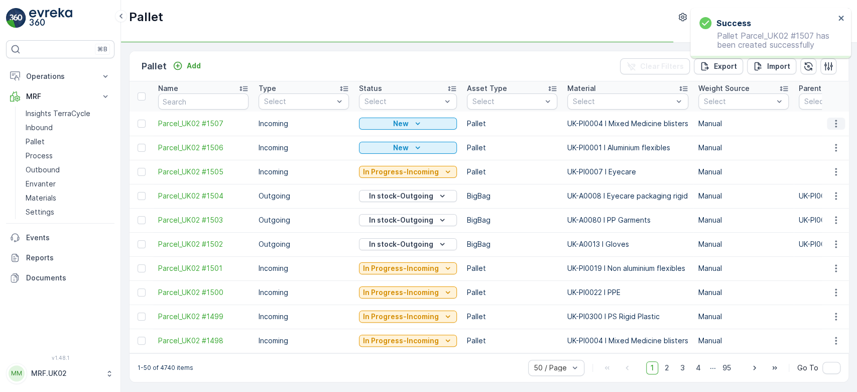
click at [836, 122] on icon "button" at bounding box center [836, 123] width 10 height 10
click at [800, 197] on span "Print QR" at bounding box center [809, 194] width 28 height 10
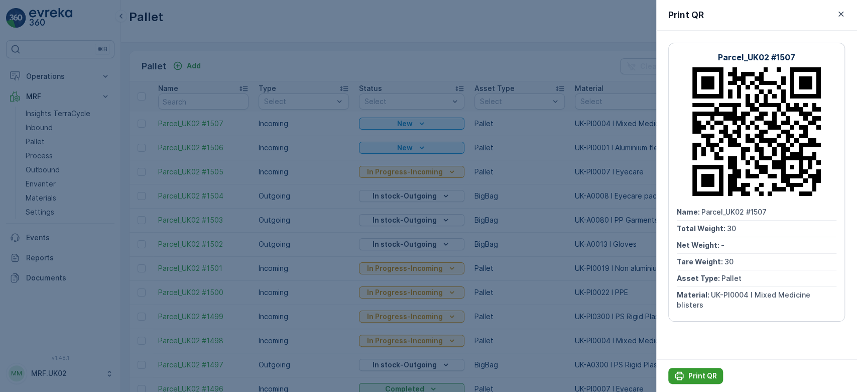
click at [681, 372] on icon "Print QR" at bounding box center [679, 375] width 9 height 9
click at [36, 127] on div at bounding box center [428, 196] width 857 height 392
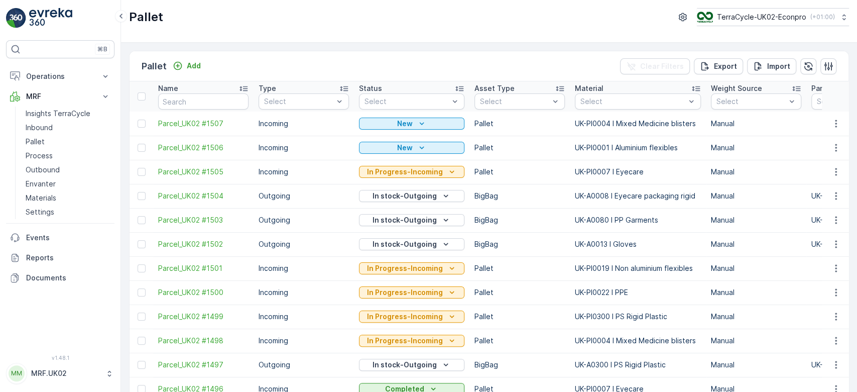
click at [36, 127] on p "Inbound" at bounding box center [39, 127] width 27 height 10
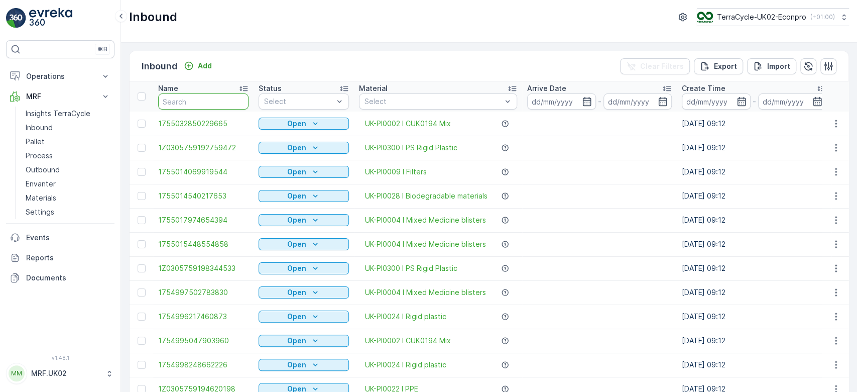
click at [227, 101] on input "text" at bounding box center [203, 101] width 90 height 16
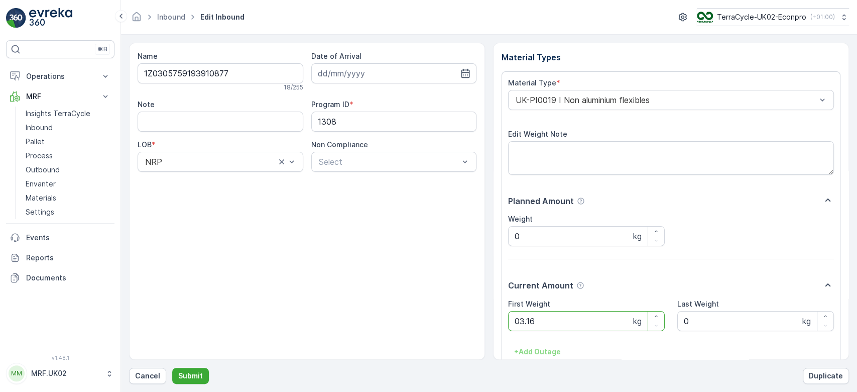
click at [172, 367] on button "Submit" at bounding box center [190, 375] width 37 height 16
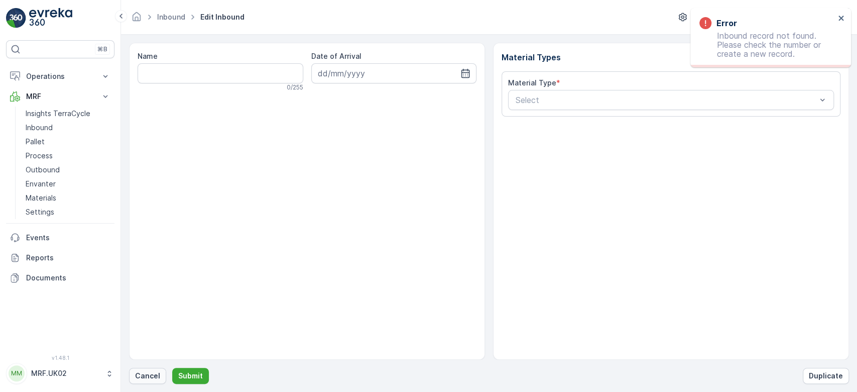
click at [139, 373] on p "Cancel" at bounding box center [147, 375] width 25 height 10
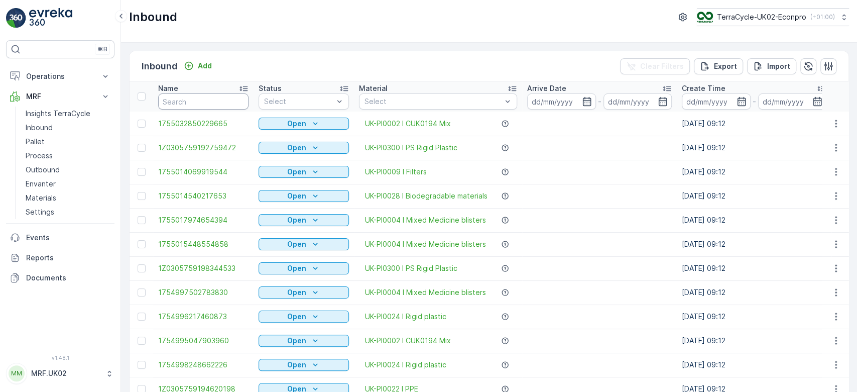
click at [215, 102] on input "text" at bounding box center [203, 101] width 90 height 16
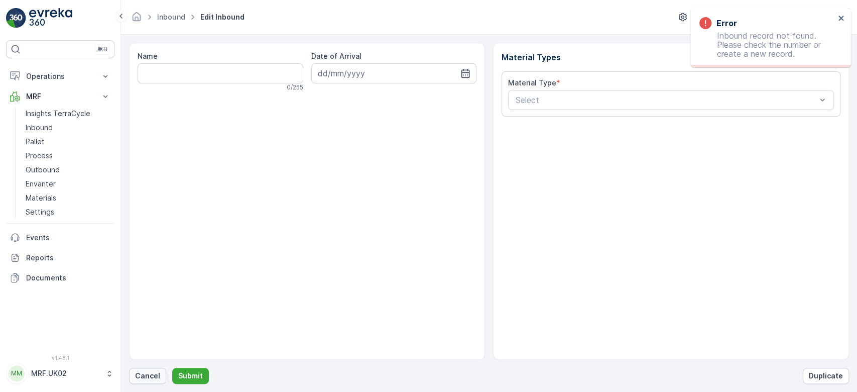
click at [149, 376] on p "Cancel" at bounding box center [147, 375] width 25 height 10
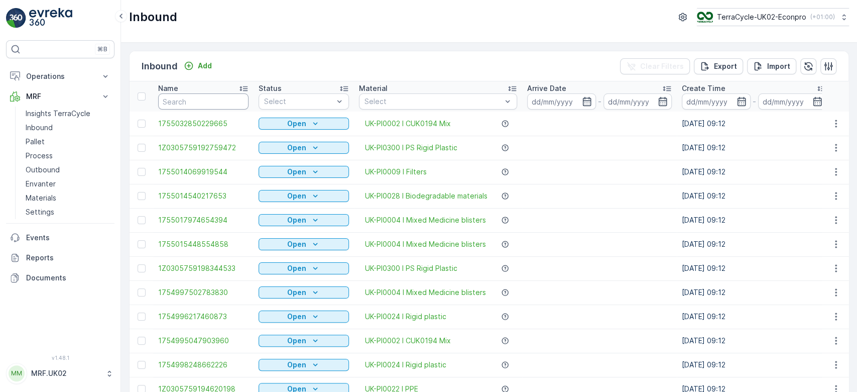
click at [192, 102] on input "text" at bounding box center [203, 101] width 90 height 16
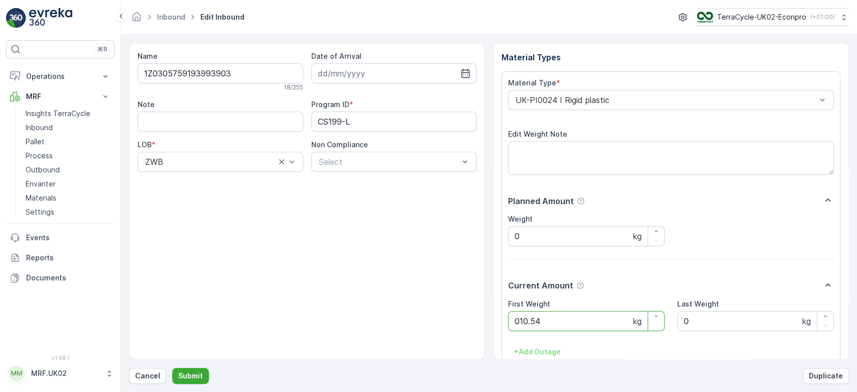
click at [172, 367] on button "Submit" at bounding box center [190, 375] width 37 height 16
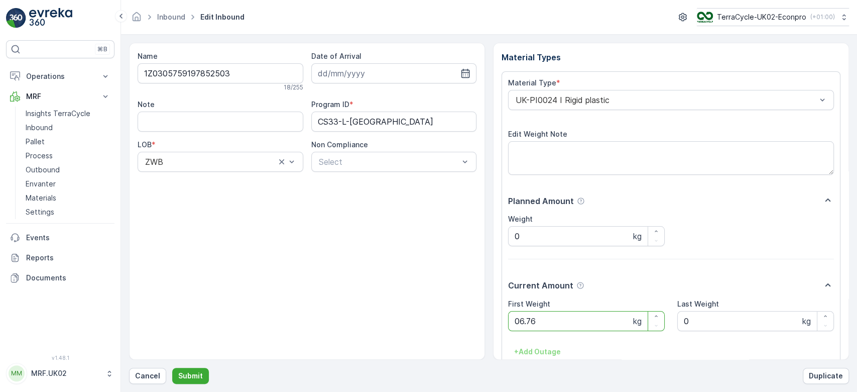
click at [172, 367] on button "Submit" at bounding box center [190, 375] width 37 height 16
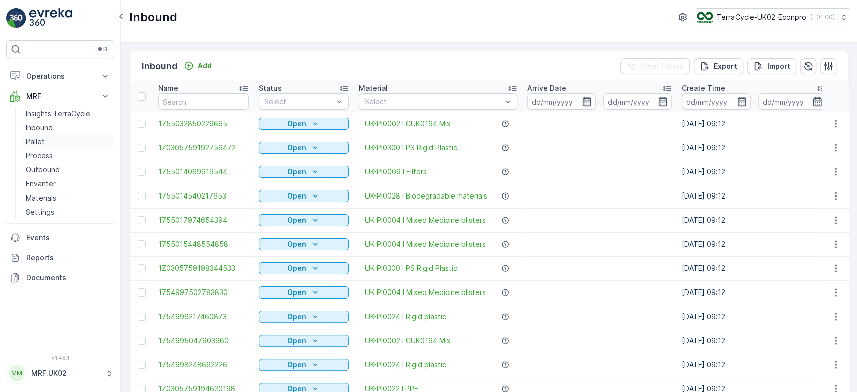
click at [54, 141] on link "Pallet" at bounding box center [68, 142] width 93 height 14
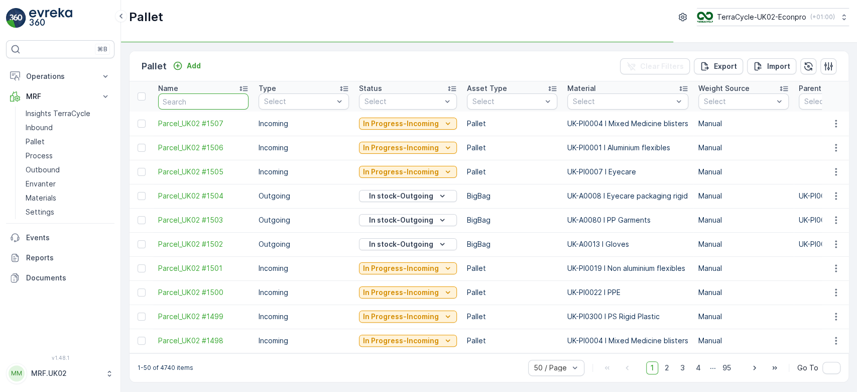
click at [218, 104] on input "text" at bounding box center [203, 101] width 90 height 16
type input "14"
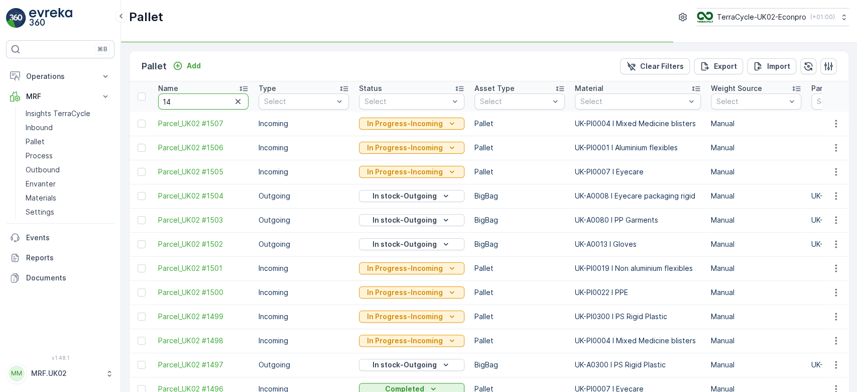
click at [218, 104] on input "14" at bounding box center [203, 101] width 90 height 16
type input "1483"
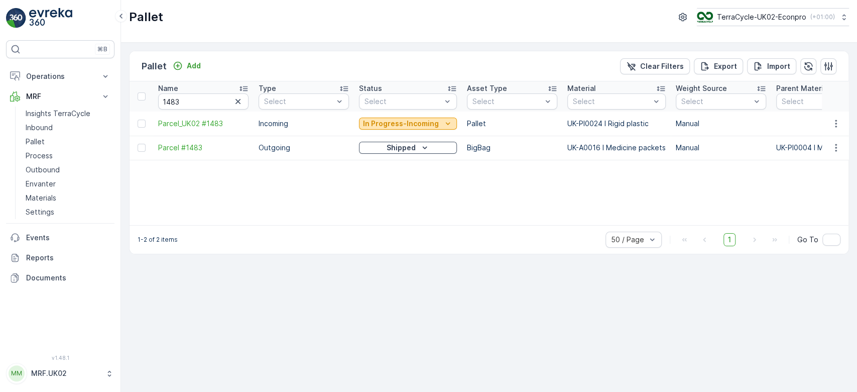
click at [371, 127] on p "In Progress-Incoming" at bounding box center [401, 123] width 76 height 10
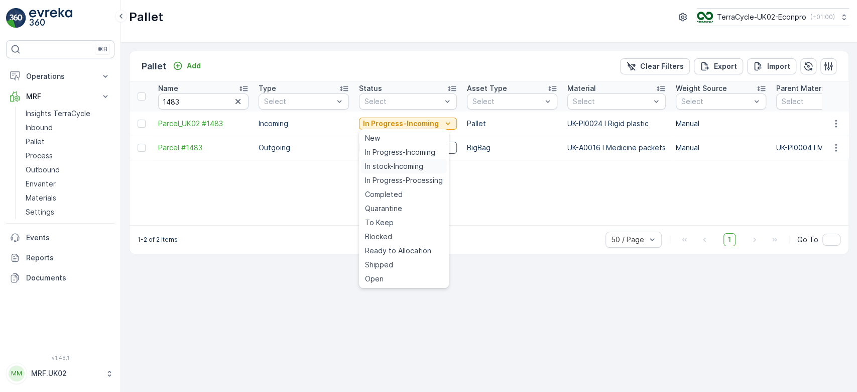
click at [384, 165] on span "In stock-Incoming" at bounding box center [394, 166] width 58 height 10
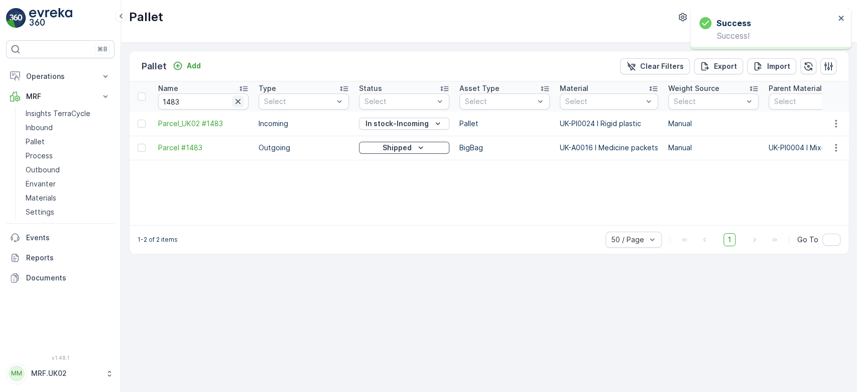
click at [235, 99] on icon "button" at bounding box center [237, 101] width 5 height 5
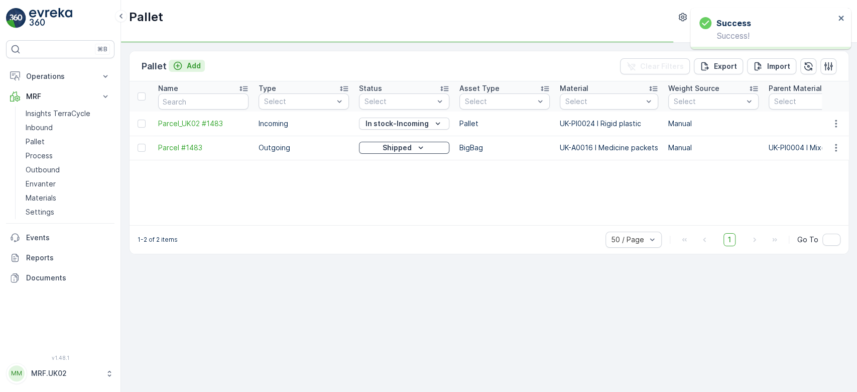
click at [193, 63] on p "Add" at bounding box center [194, 66] width 14 height 10
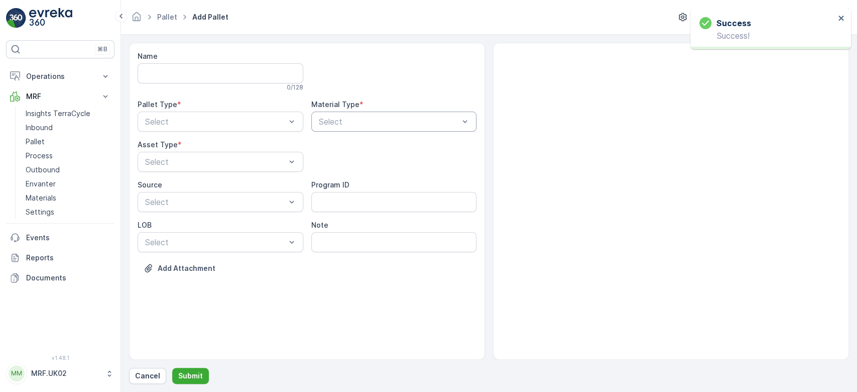
click at [346, 114] on div "Select" at bounding box center [394, 121] width 166 height 20
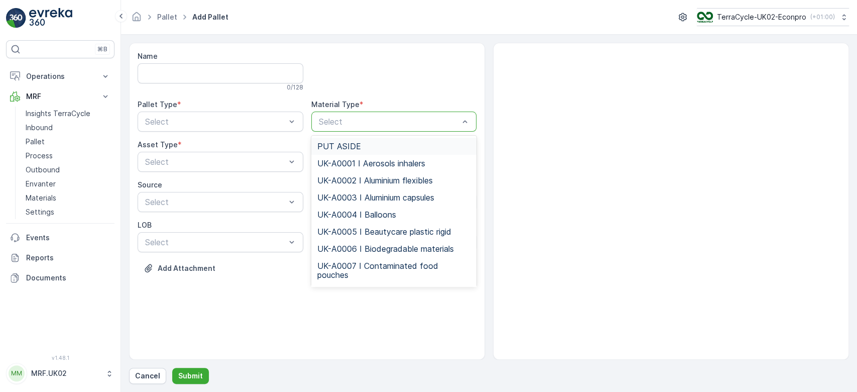
type input "p"
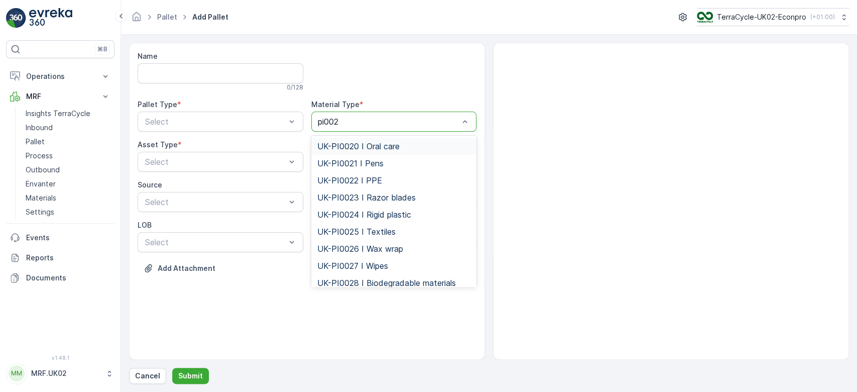
type input "pi0024"
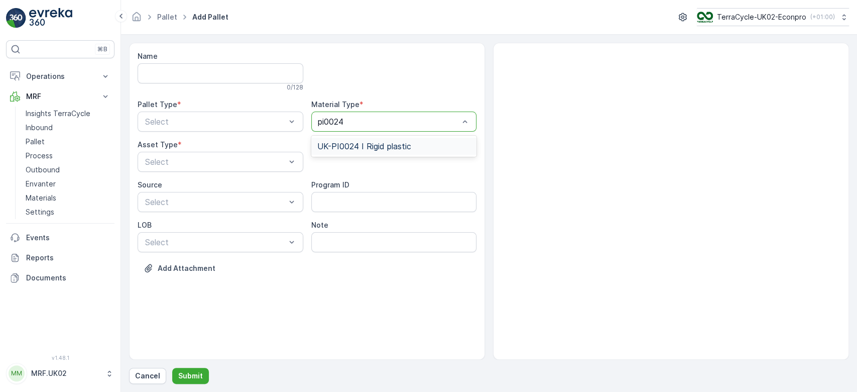
click at [382, 143] on span "UK-PI0024 I Rigid plastic" at bounding box center [364, 146] width 94 height 9
click at [250, 119] on div at bounding box center [215, 121] width 143 height 9
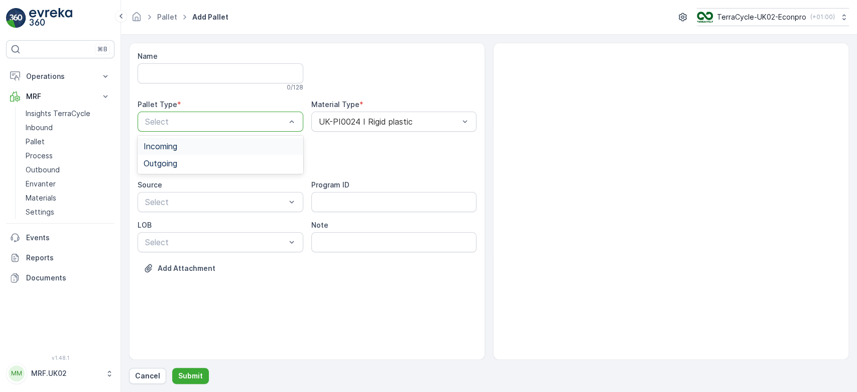
click at [236, 148] on div "Incoming" at bounding box center [221, 146] width 154 height 9
click at [235, 163] on div at bounding box center [215, 161] width 143 height 9
click at [203, 208] on div "Pallet" at bounding box center [221, 203] width 166 height 17
click at [203, 371] on button "Submit" at bounding box center [190, 375] width 37 height 16
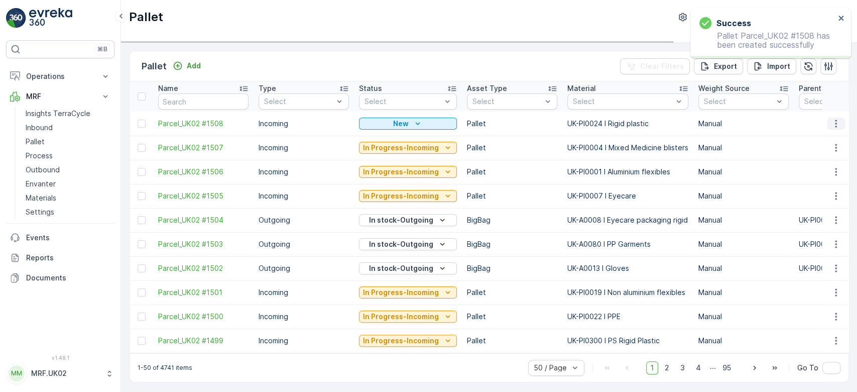
click at [831, 125] on icon "button" at bounding box center [836, 123] width 10 height 10
click at [799, 192] on span "Print QR" at bounding box center [809, 194] width 28 height 10
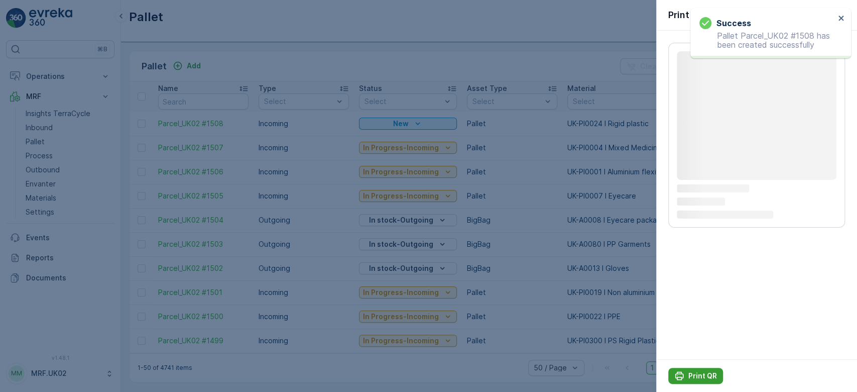
click at [687, 372] on div "Print QR" at bounding box center [695, 375] width 43 height 10
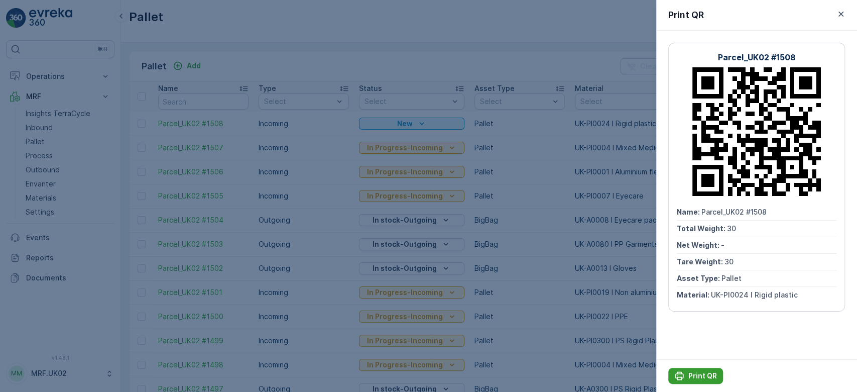
click at [692, 373] on p "Print QR" at bounding box center [702, 375] width 29 height 10
click at [51, 122] on div at bounding box center [428, 196] width 857 height 392
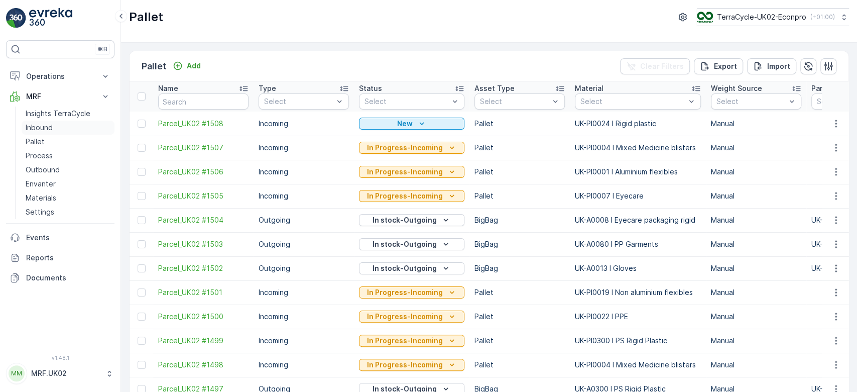
click at [51, 122] on p "Inbound" at bounding box center [39, 127] width 27 height 10
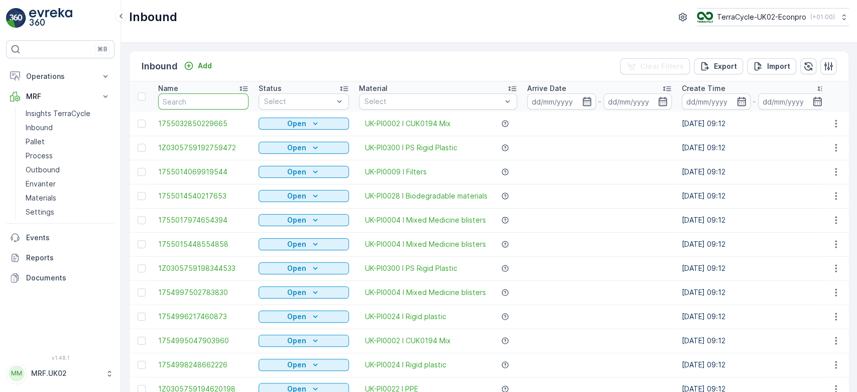
click at [181, 108] on input "text" at bounding box center [203, 101] width 90 height 16
click at [36, 142] on p "Pallet" at bounding box center [35, 142] width 19 height 10
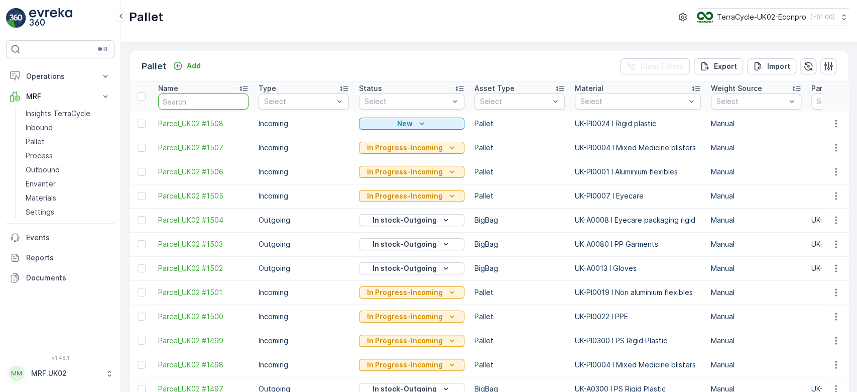
click at [181, 100] on input "text" at bounding box center [203, 101] width 90 height 16
type input "1471"
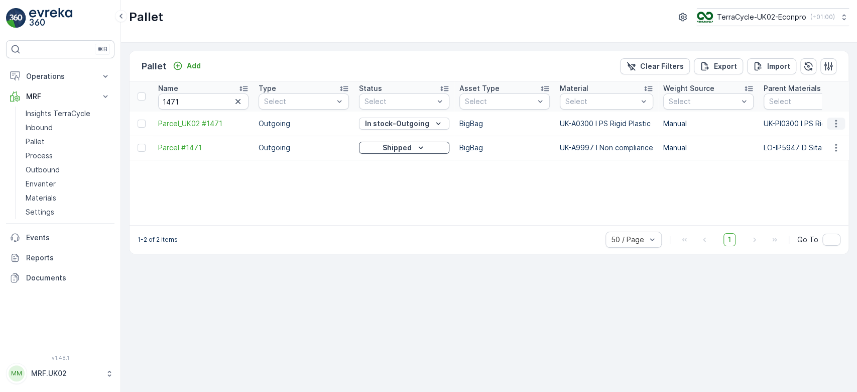
click at [837, 120] on icon "button" at bounding box center [836, 123] width 10 height 10
click at [820, 191] on span "Print QR" at bounding box center [809, 194] width 28 height 10
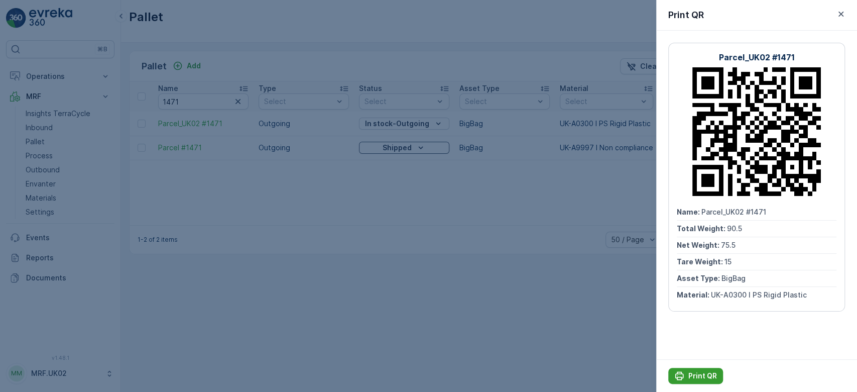
click at [709, 374] on p "Print QR" at bounding box center [702, 375] width 29 height 10
click at [840, 14] on icon "button" at bounding box center [840, 14] width 5 height 5
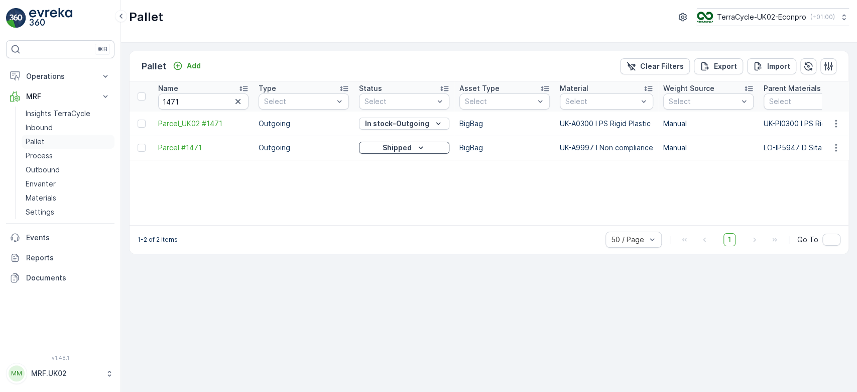
click at [46, 141] on link "Pallet" at bounding box center [68, 142] width 93 height 14
click at [48, 124] on p "Inbound" at bounding box center [39, 127] width 27 height 10
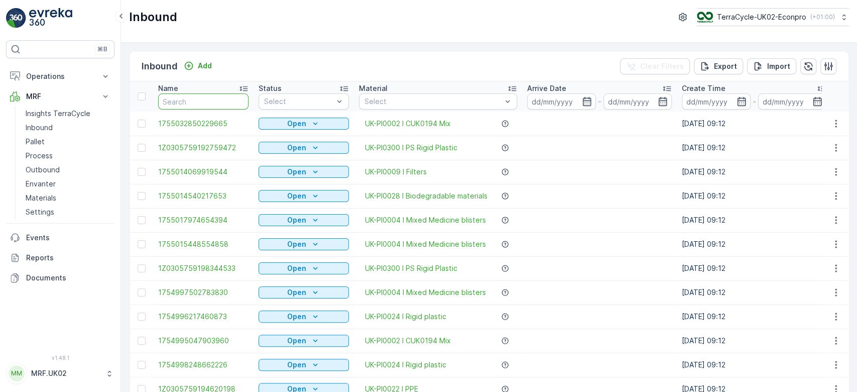
click at [188, 96] on input "text" at bounding box center [203, 101] width 90 height 16
click at [45, 143] on link "Pallet" at bounding box center [68, 142] width 93 height 14
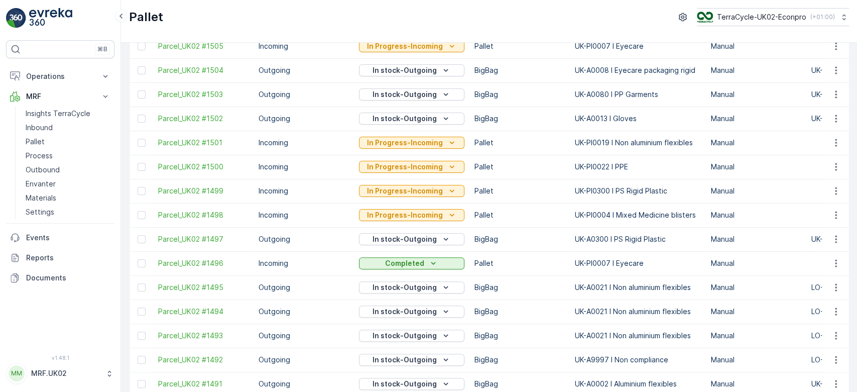
scroll to position [153, 0]
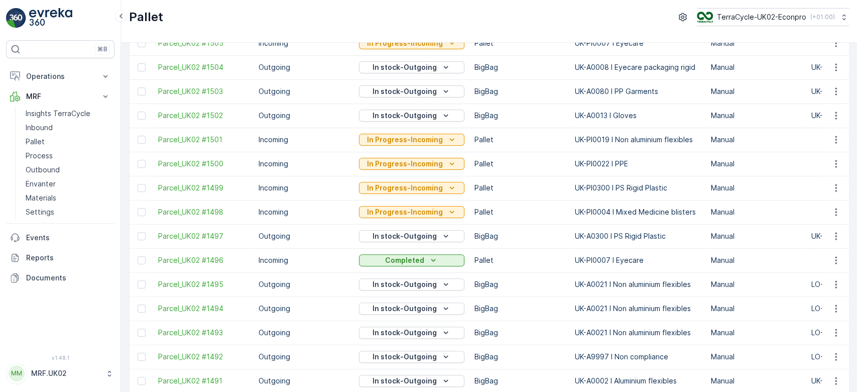
click at [844, 153] on td at bounding box center [835, 164] width 27 height 24
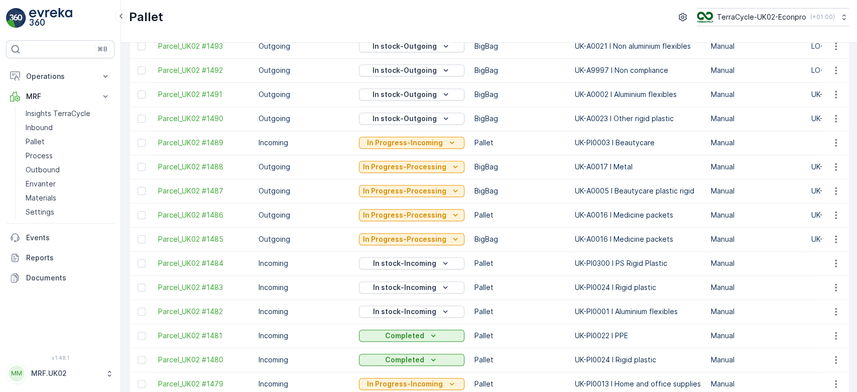
scroll to position [440, 0]
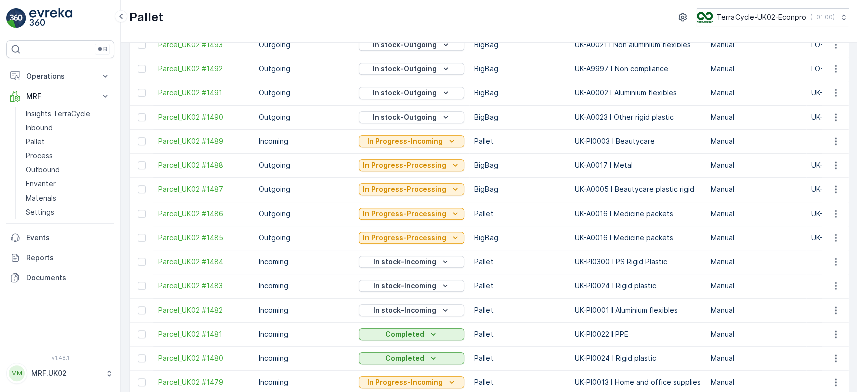
click at [854, 62] on div "Pallet Add Clear Filters Export Import Name Type Select Status Select Asset Typ…" at bounding box center [489, 217] width 736 height 349
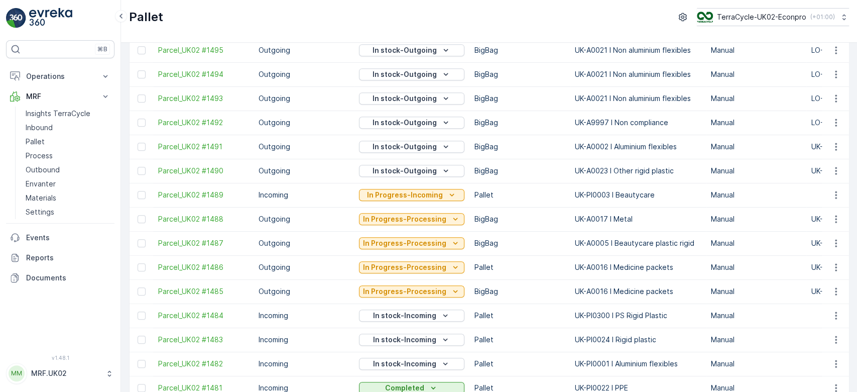
scroll to position [390, 0]
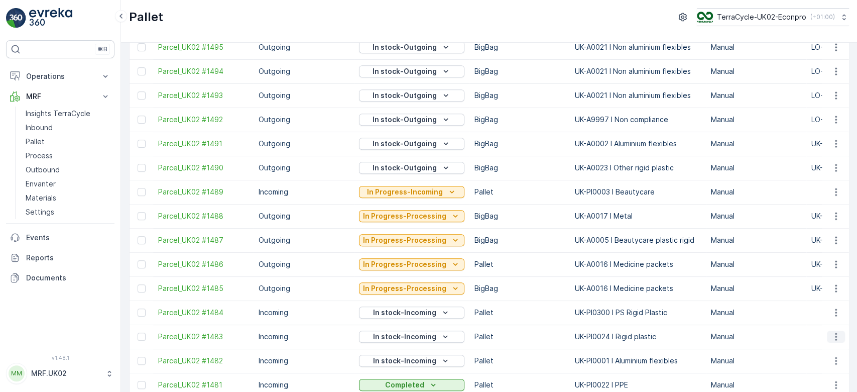
click at [832, 334] on icon "button" at bounding box center [836, 336] width 10 height 10
click at [821, 300] on span "Print QR" at bounding box center [809, 302] width 28 height 10
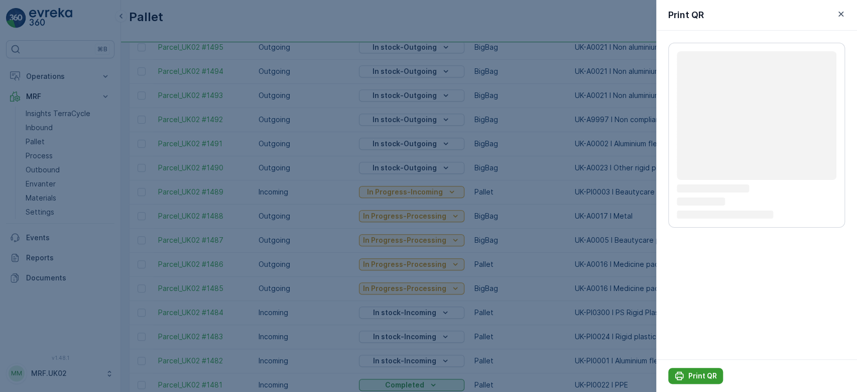
click at [693, 373] on p "Print QR" at bounding box center [702, 375] width 29 height 10
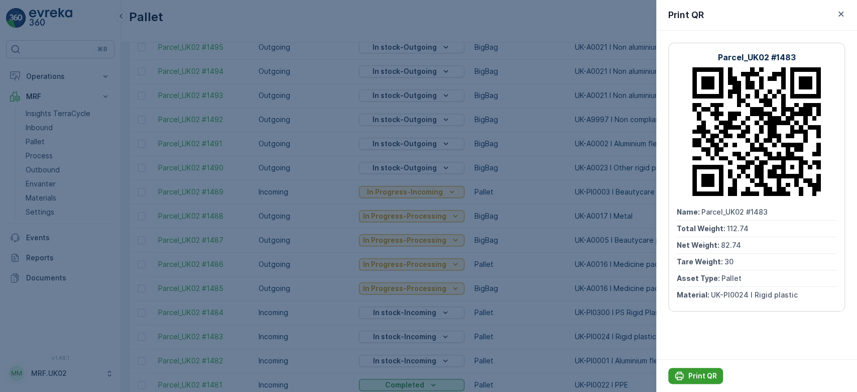
scroll to position [0, 0]
click at [49, 129] on div at bounding box center [428, 196] width 857 height 392
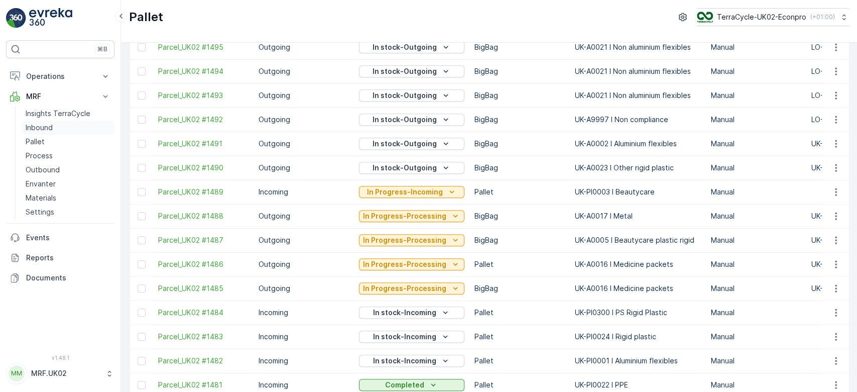
click at [49, 129] on p "Inbound" at bounding box center [39, 127] width 27 height 10
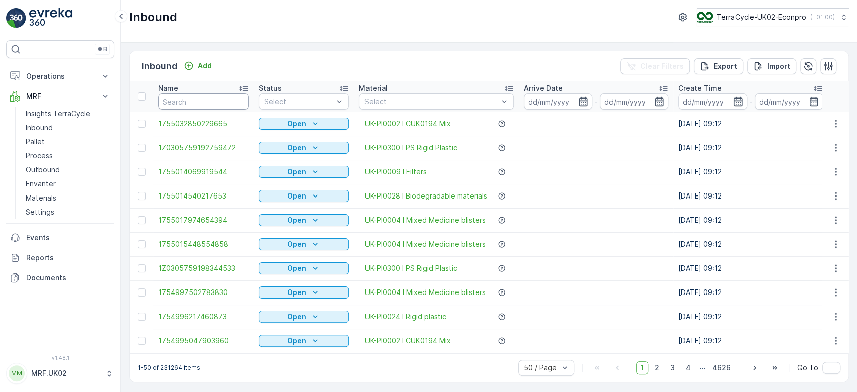
click at [187, 103] on input "text" at bounding box center [203, 101] width 90 height 16
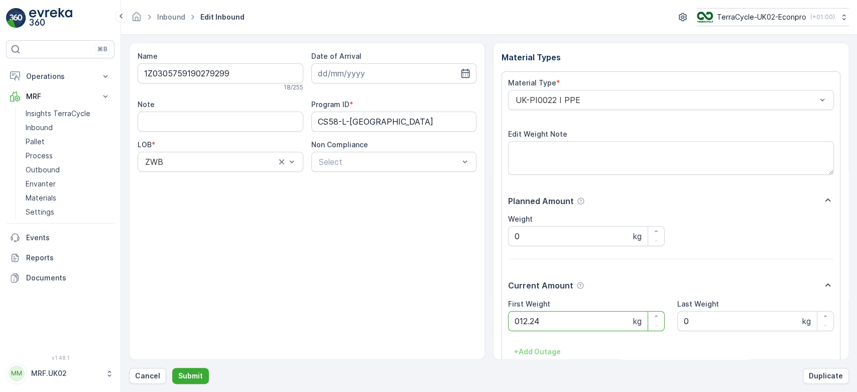
click at [172, 367] on button "Submit" at bounding box center [190, 375] width 37 height 16
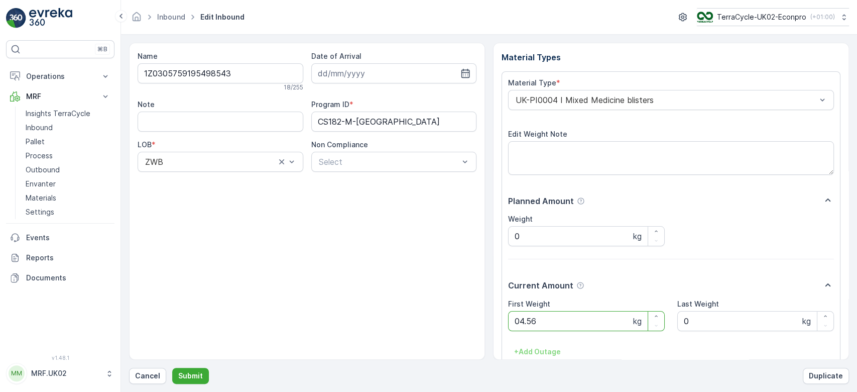
click at [172, 367] on button "Submit" at bounding box center [190, 375] width 37 height 16
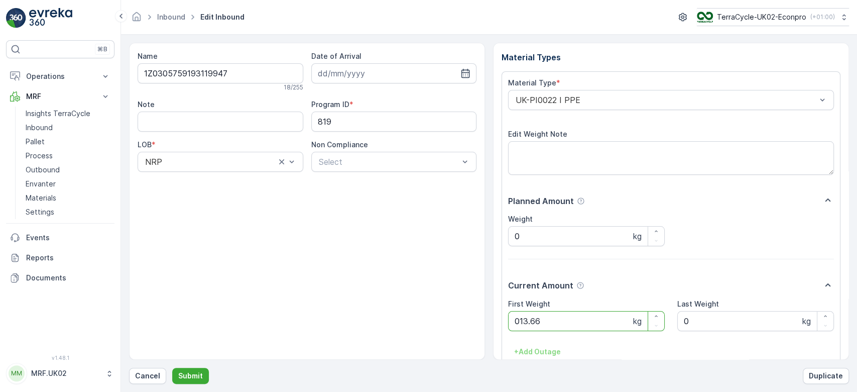
click at [172, 367] on button "Submit" at bounding box center [190, 375] width 37 height 16
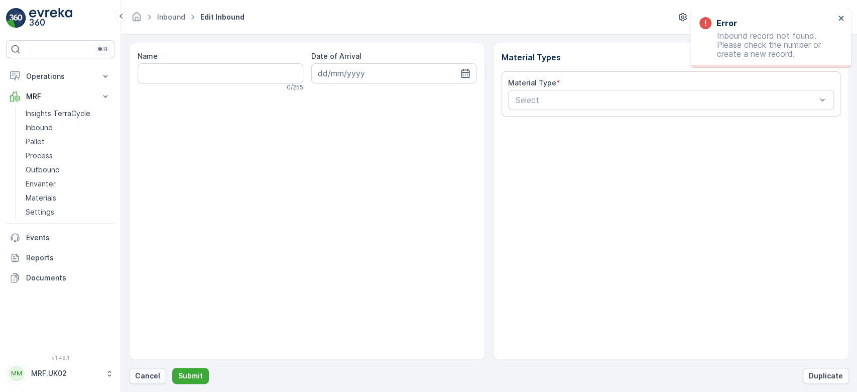
click at [148, 371] on p "Cancel" at bounding box center [147, 375] width 25 height 10
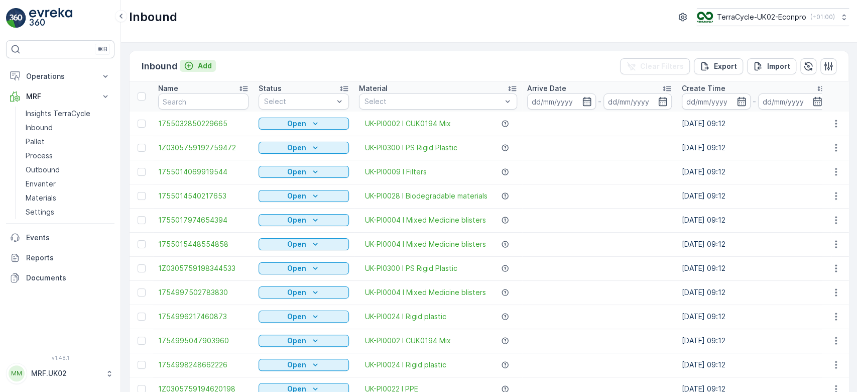
click at [198, 65] on p "Add" at bounding box center [205, 66] width 14 height 10
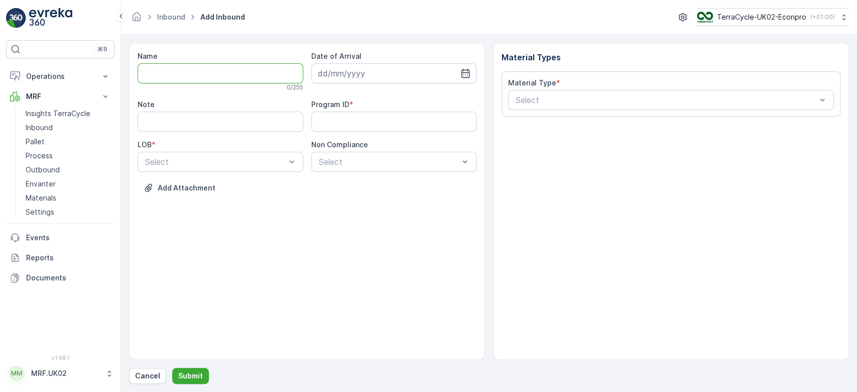
click at [194, 72] on input "Name" at bounding box center [221, 73] width 166 height 20
type input "1Z0305759147044462"
click at [172, 367] on button "Submit" at bounding box center [190, 375] width 37 height 16
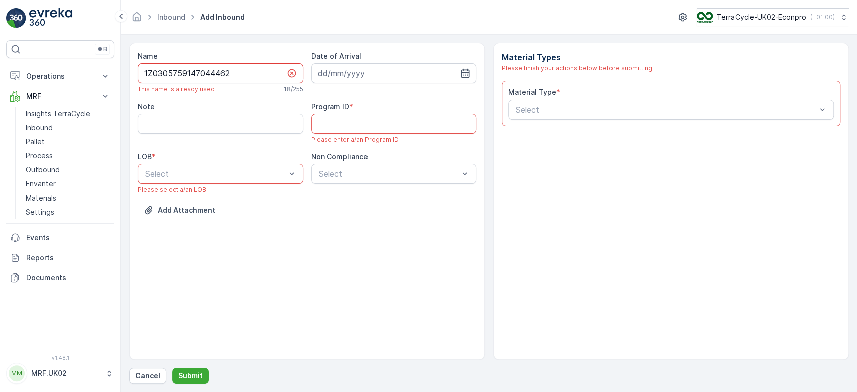
drag, startPoint x: 232, startPoint y: 75, endPoint x: 132, endPoint y: 70, distance: 100.0
click at [132, 70] on div "Name 1Z0305759147044462 This name is already used 18 / 255 Date of Arrival Note…" at bounding box center [307, 201] width 356 height 317
click at [150, 377] on p "Cancel" at bounding box center [147, 375] width 25 height 10
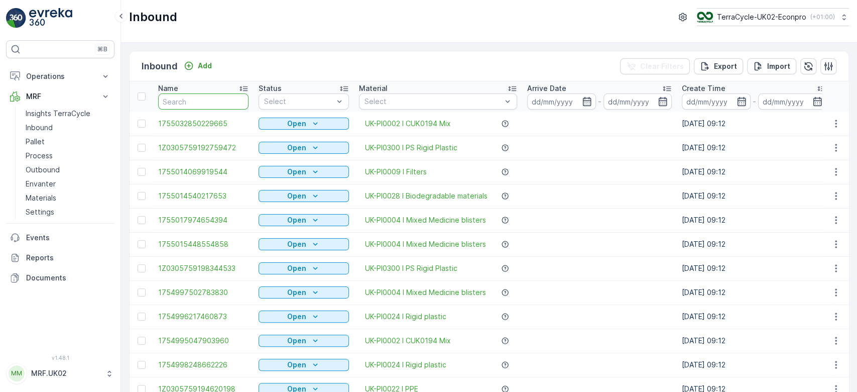
paste input "1Z0305759147044462"
type input "1Z0305759147044462"
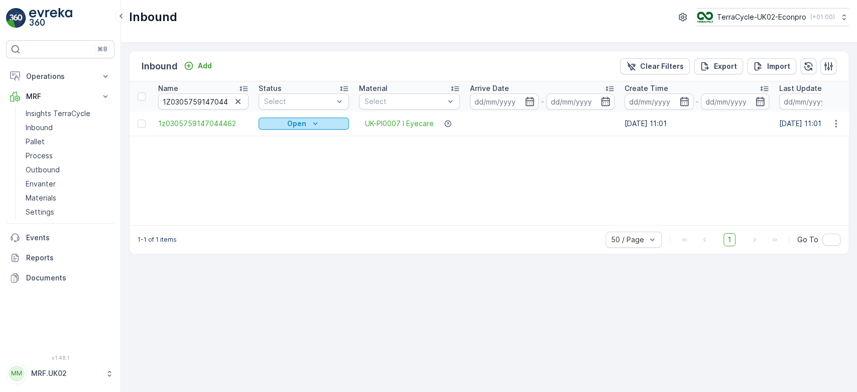
click at [297, 120] on p "Open" at bounding box center [296, 123] width 19 height 10
click at [282, 152] on span "Scanned" at bounding box center [280, 152] width 30 height 10
click at [192, 121] on span "1z0305759147044462" at bounding box center [203, 123] width 90 height 10
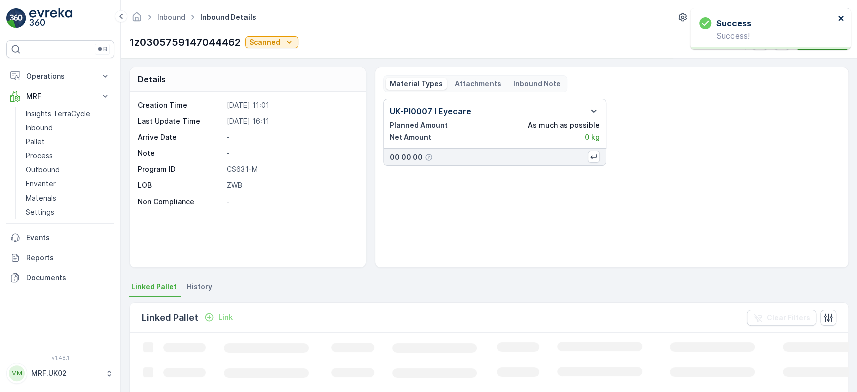
click at [842, 19] on icon "close" at bounding box center [840, 18] width 5 height 5
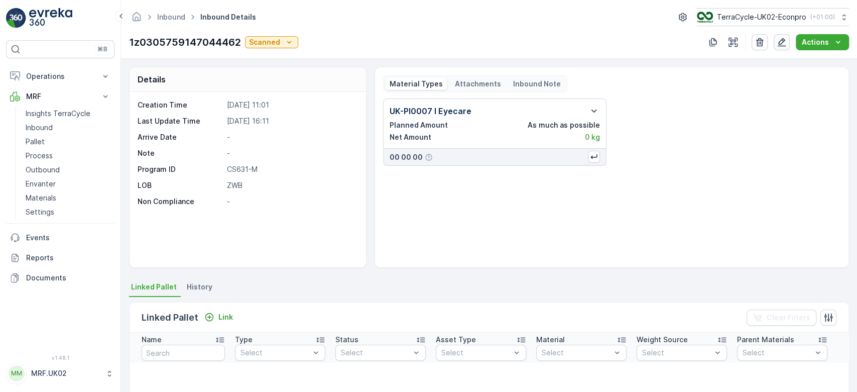
click at [785, 41] on icon "button" at bounding box center [782, 42] width 9 height 9
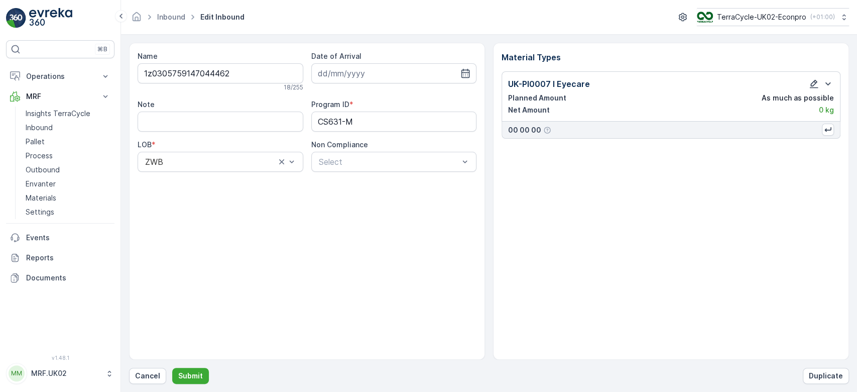
click at [811, 86] on icon "button" at bounding box center [814, 84] width 9 height 9
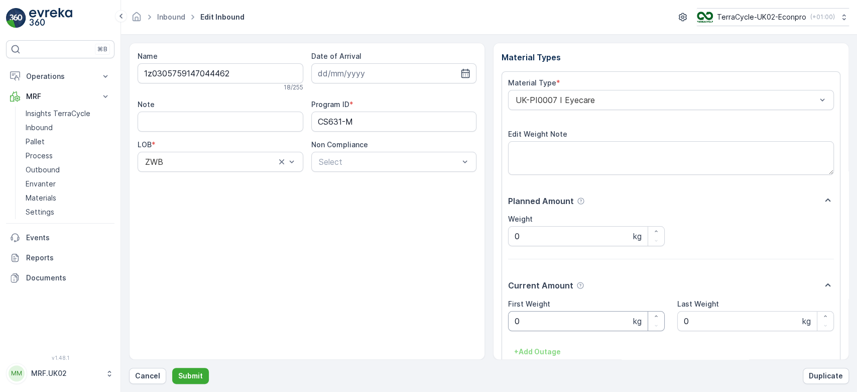
click at [582, 322] on Weight "0" at bounding box center [586, 321] width 157 height 20
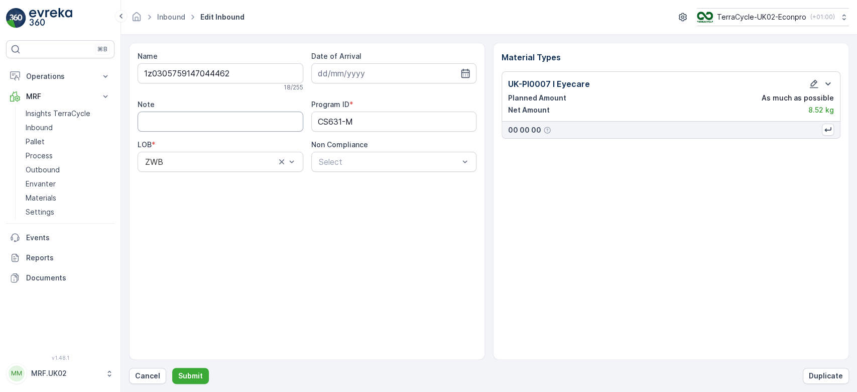
click at [235, 123] on input "Note" at bounding box center [221, 121] width 166 height 20
type input "lower case z not capital Z"
click at [196, 377] on p "Submit" at bounding box center [190, 375] width 25 height 10
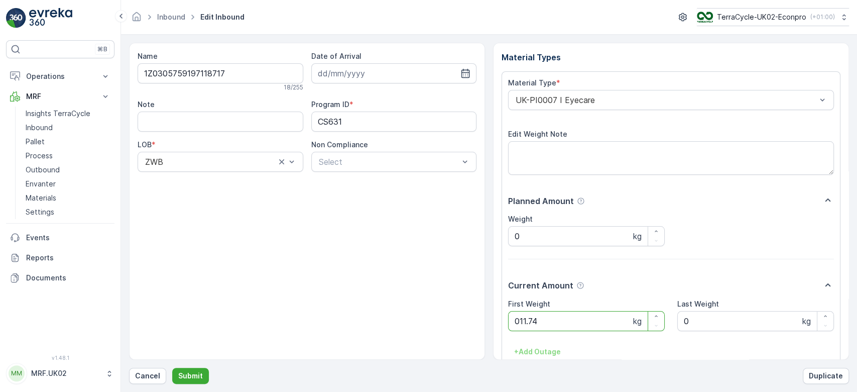
click at [172, 367] on button "Submit" at bounding box center [190, 375] width 37 height 16
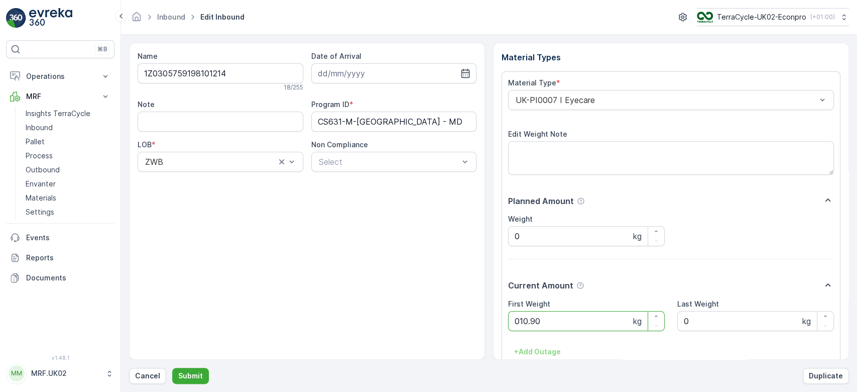
click at [172, 367] on button "Submit" at bounding box center [190, 375] width 37 height 16
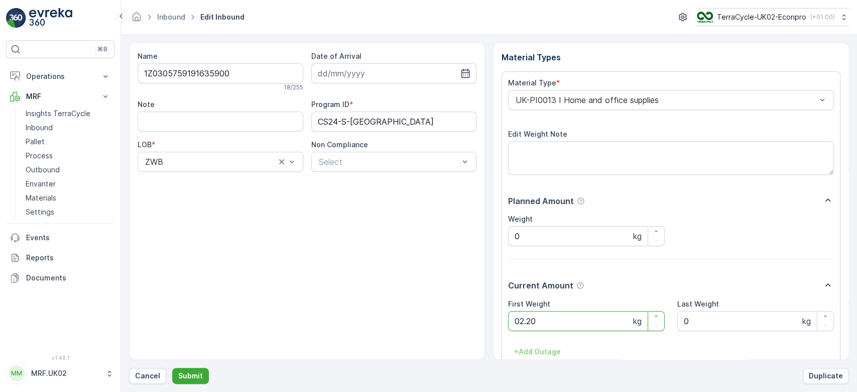
click at [172, 367] on button "Submit" at bounding box center [190, 375] width 37 height 16
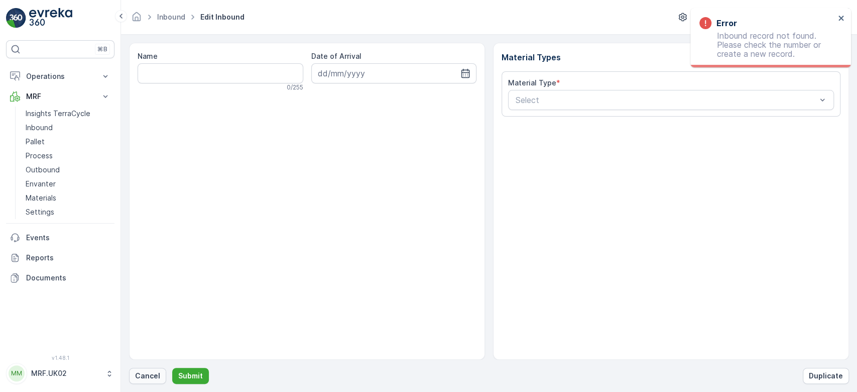
click at [139, 374] on p "Cancel" at bounding box center [147, 375] width 25 height 10
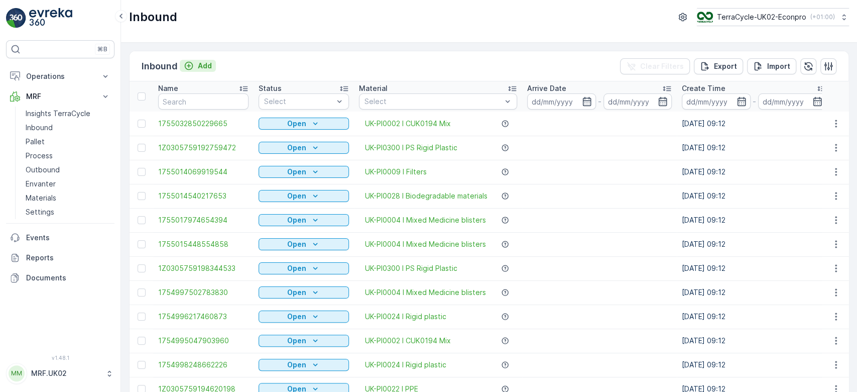
click at [189, 66] on icon "Add" at bounding box center [189, 66] width 10 height 10
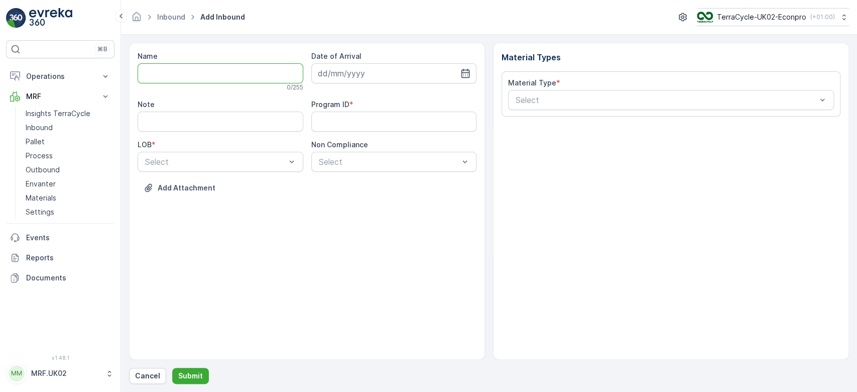
click at [171, 74] on input "Name" at bounding box center [221, 73] width 166 height 20
type input "420CH52LR"
click at [172, 367] on button "Submit" at bounding box center [190, 375] width 37 height 16
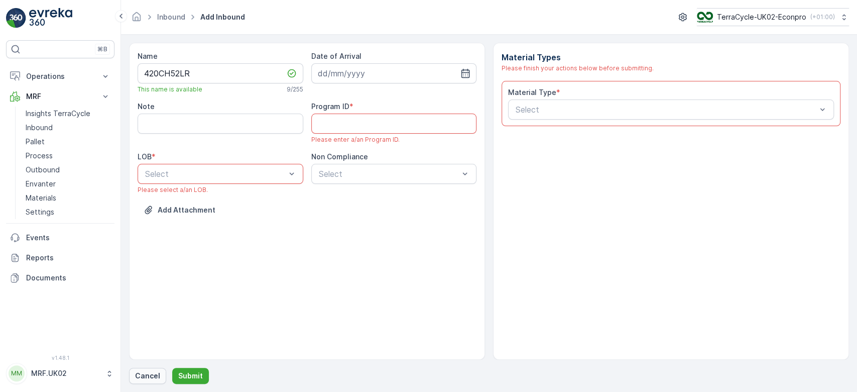
click at [155, 372] on p "Cancel" at bounding box center [147, 375] width 25 height 10
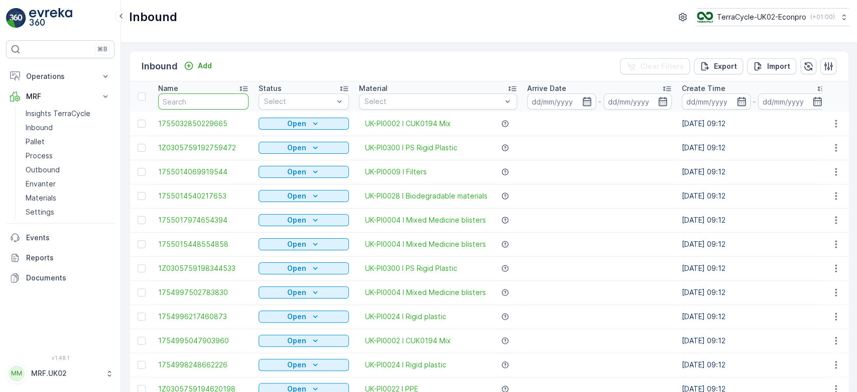
click at [178, 95] on input "text" at bounding box center [203, 101] width 90 height 16
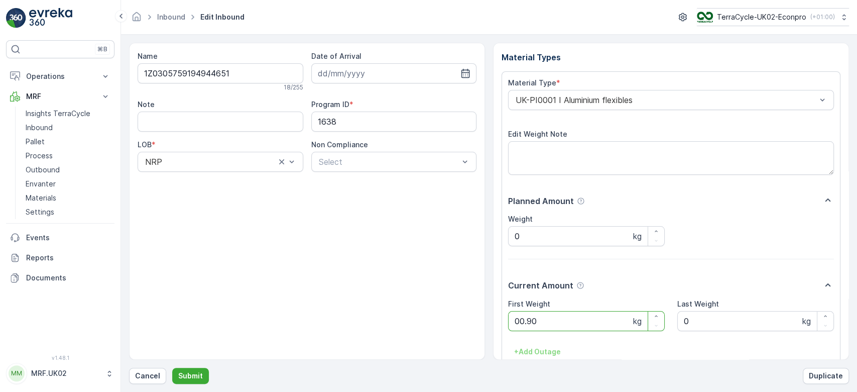
click at [172, 367] on button "Submit" at bounding box center [190, 375] width 37 height 16
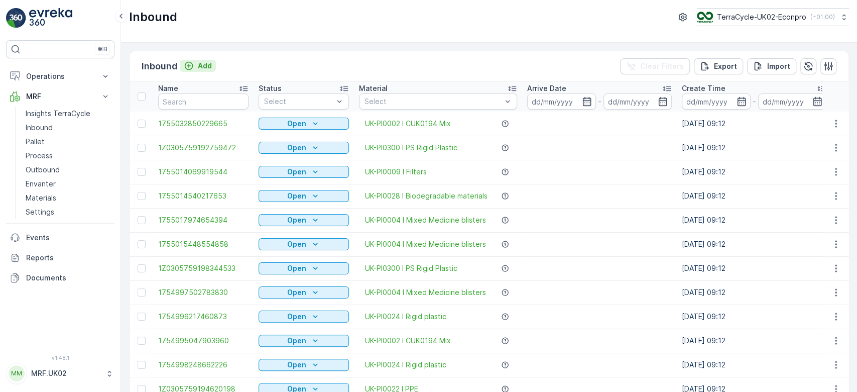
click at [204, 66] on p "Add" at bounding box center [205, 66] width 14 height 10
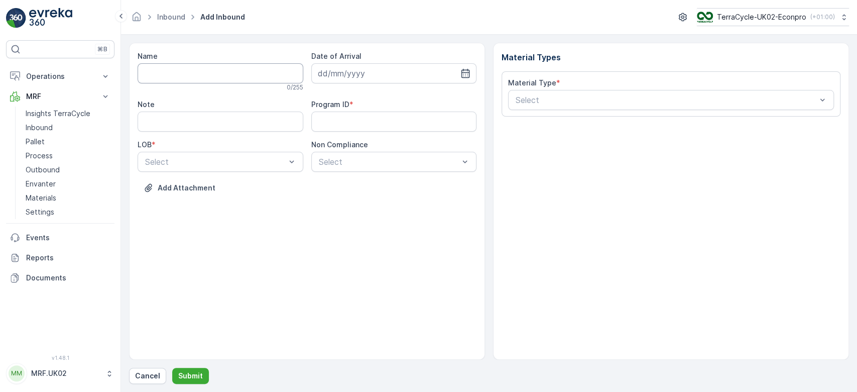
click at [197, 78] on input "Name" at bounding box center [221, 73] width 166 height 20
type input "1Z0305759148514390"
click at [172, 367] on button "Submit" at bounding box center [190, 375] width 37 height 16
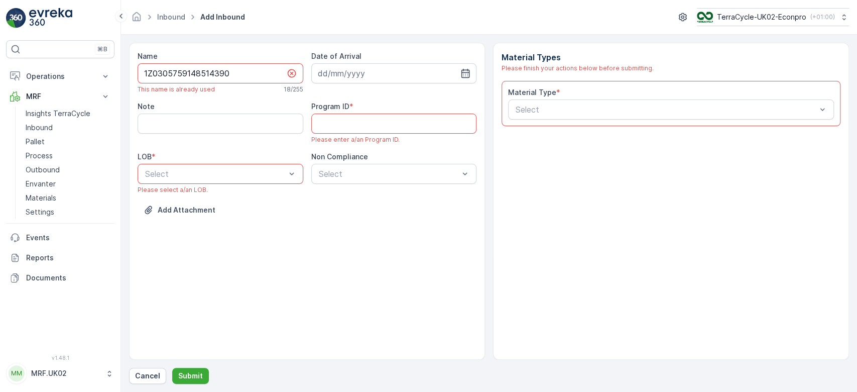
drag, startPoint x: 245, startPoint y: 76, endPoint x: 138, endPoint y: 82, distance: 107.1
click at [138, 82] on input "1Z0305759148514390" at bounding box center [221, 73] width 166 height 20
click at [152, 377] on p "Cancel" at bounding box center [147, 375] width 25 height 10
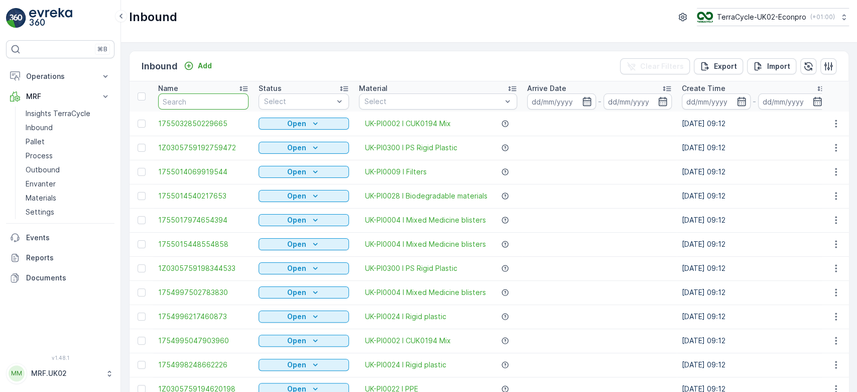
click at [193, 101] on input "text" at bounding box center [203, 101] width 90 height 16
paste input "1Z0305759148514390"
type input "1Z0305759148514390"
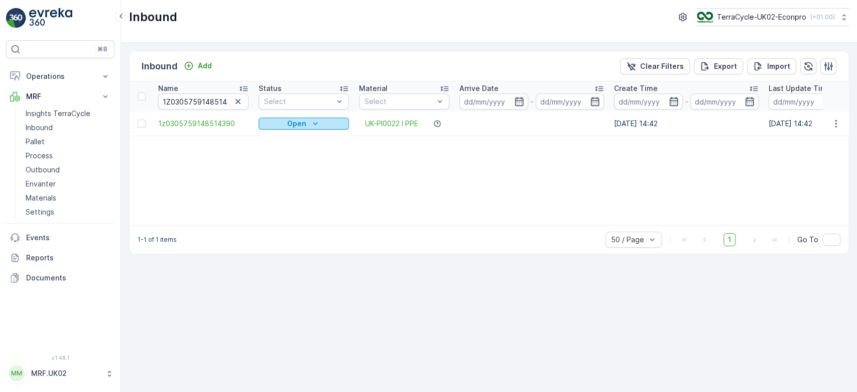
click at [317, 122] on icon "Open" at bounding box center [315, 123] width 10 height 10
click at [273, 153] on span "Scanned" at bounding box center [280, 152] width 30 height 10
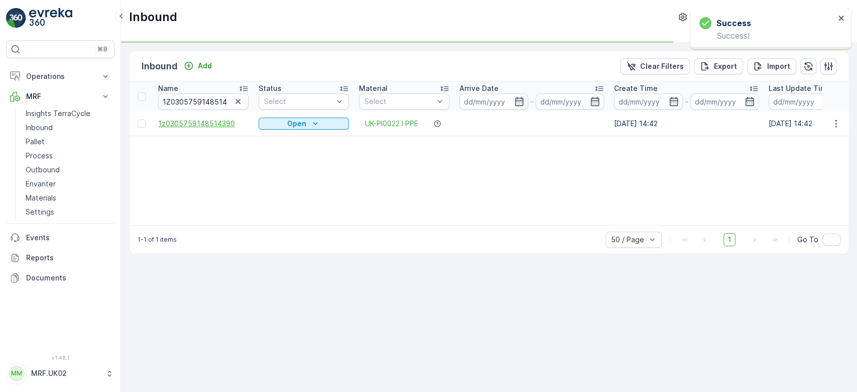
click at [219, 121] on span "1z0305759148514390" at bounding box center [203, 123] width 90 height 10
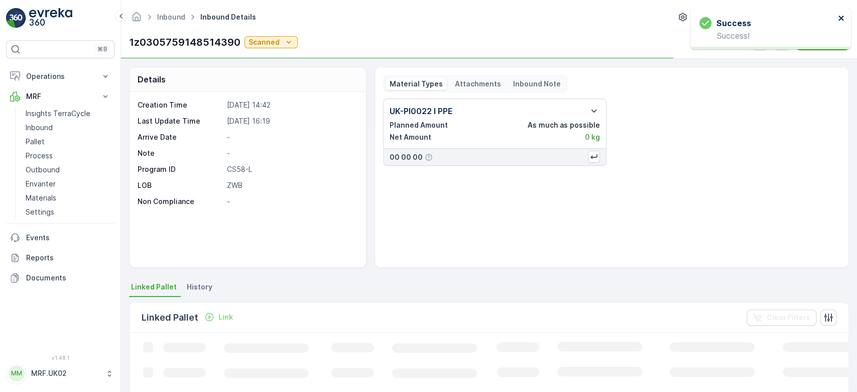
click at [838, 21] on icon "close" at bounding box center [841, 18] width 7 height 8
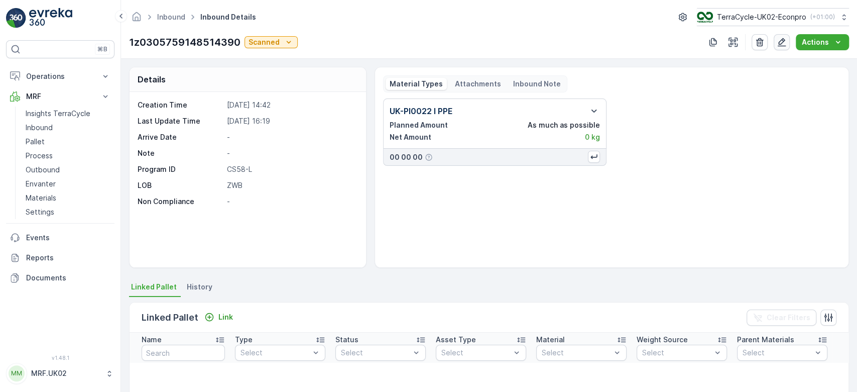
click at [781, 47] on button "button" at bounding box center [782, 42] width 16 height 16
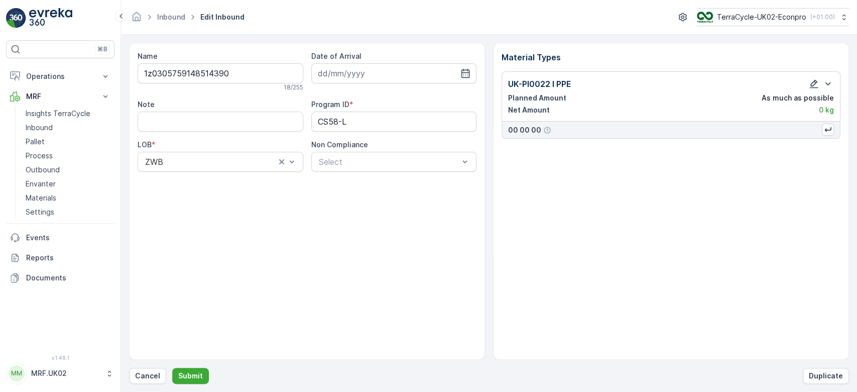
click at [815, 84] on icon "button" at bounding box center [814, 84] width 10 height 10
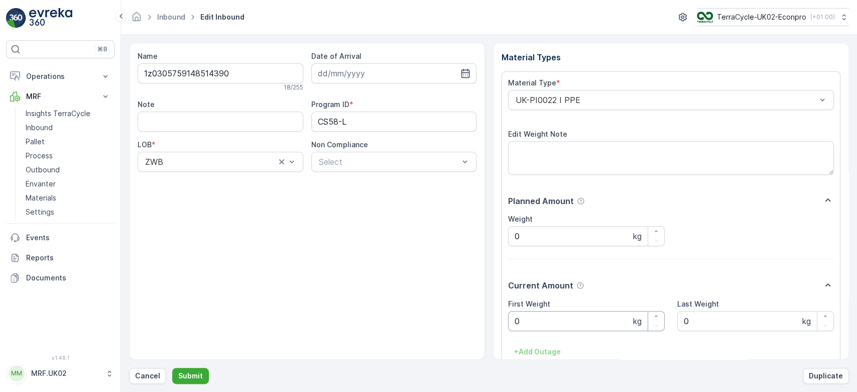
click at [592, 315] on Weight "0" at bounding box center [586, 321] width 157 height 20
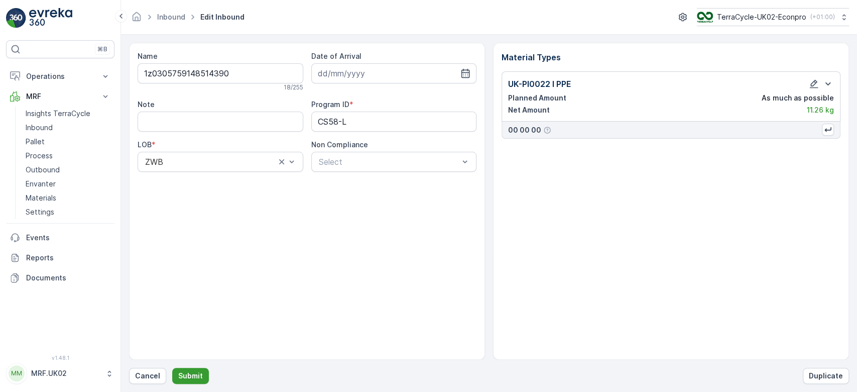
click at [190, 375] on p "Submit" at bounding box center [190, 375] width 25 height 10
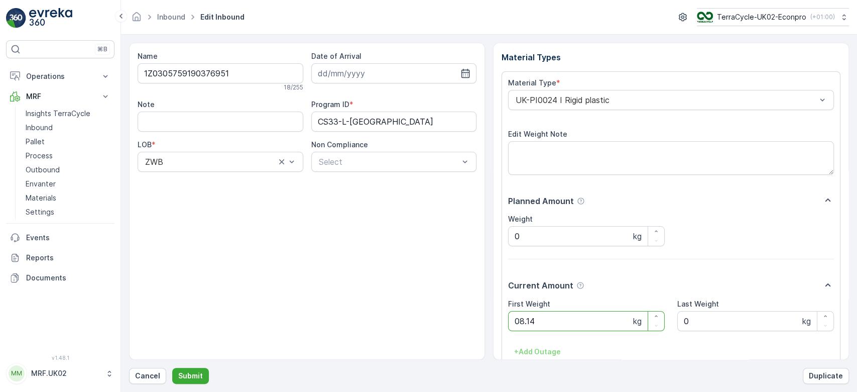
click at [172, 367] on button "Submit" at bounding box center [190, 375] width 37 height 16
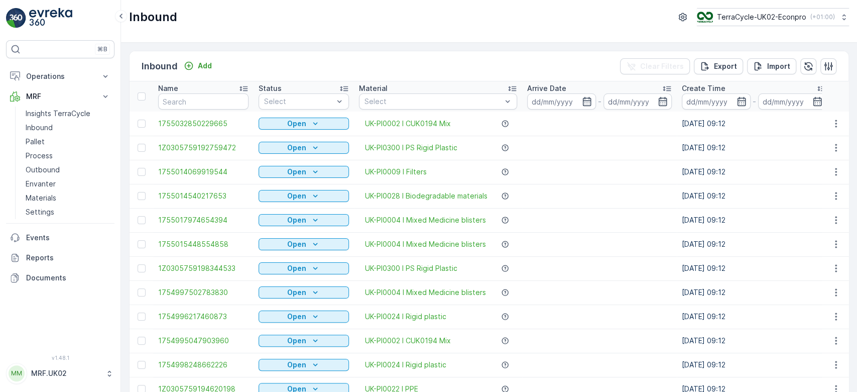
click at [186, 113] on td "1755032850229665" at bounding box center [203, 123] width 100 height 24
